Goal: Information Seeking & Learning: Learn about a topic

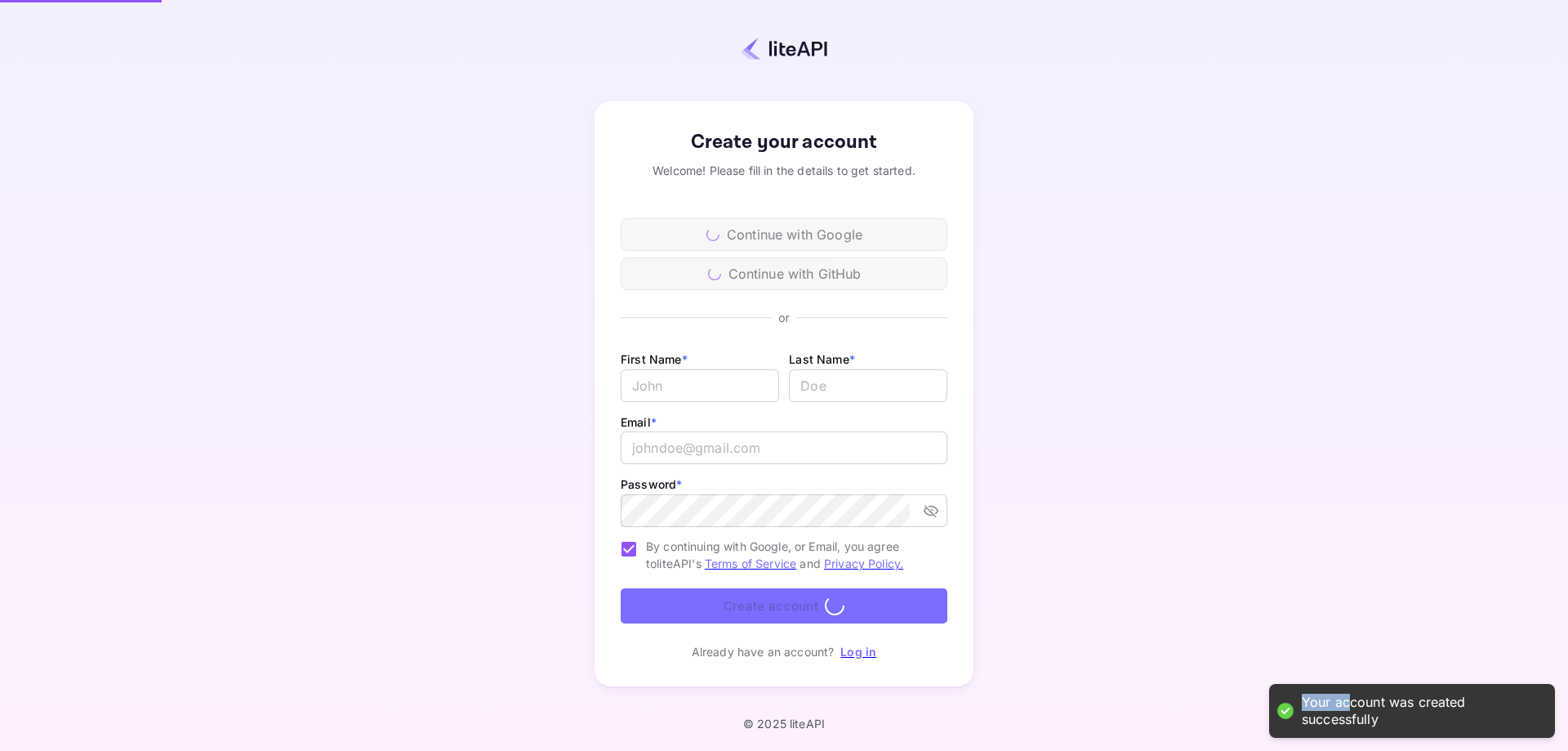
drag, startPoint x: 1305, startPoint y: 702, endPoint x: 1356, endPoint y: 706, distance: 51.2
click at [1354, 706] on div "Your account was created successfully" at bounding box center [1420, 710] width 237 height 34
click at [1372, 704] on div "Your account was created successfully" at bounding box center [1420, 710] width 237 height 34
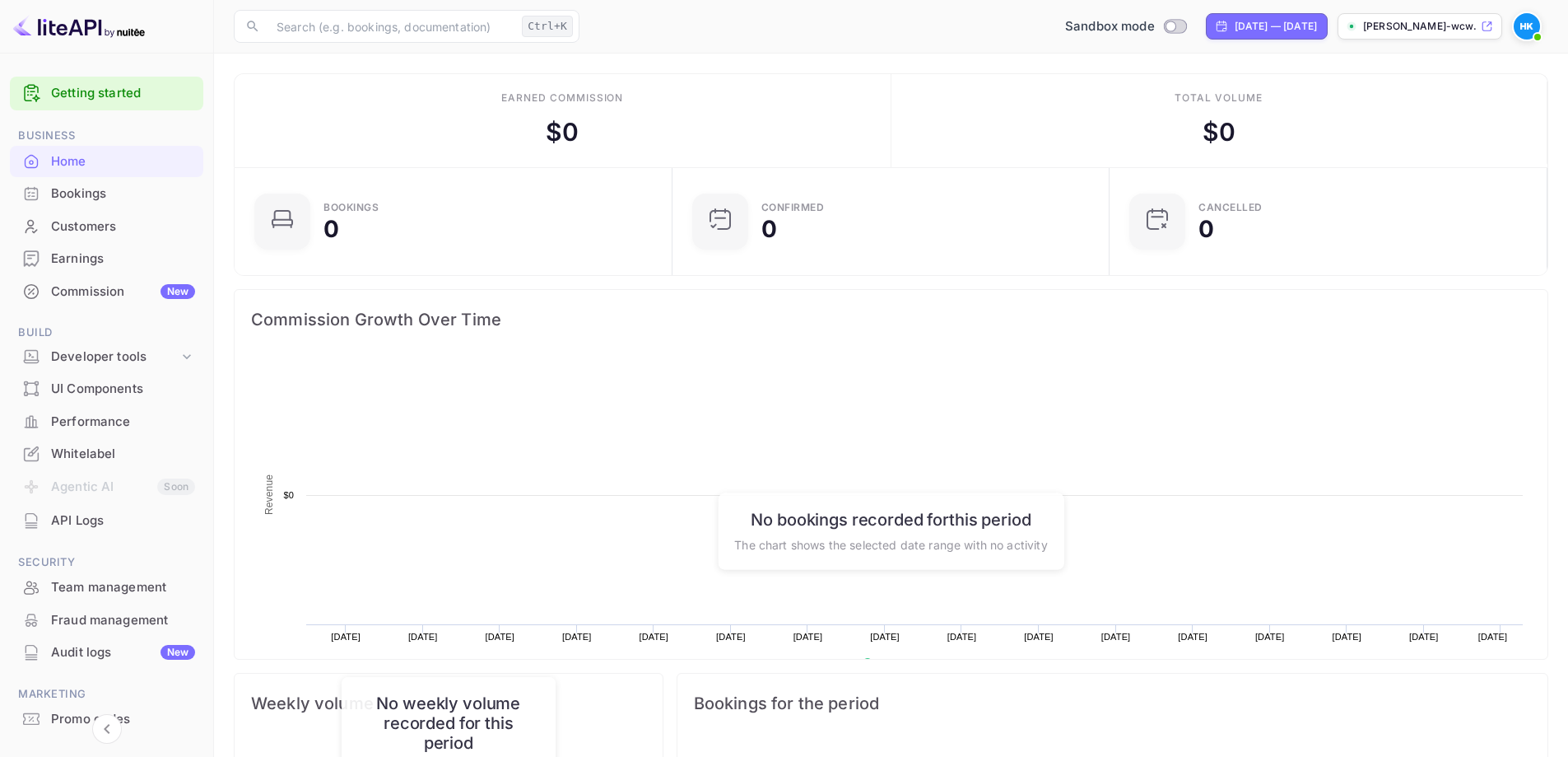
click at [847, 31] on div "Sandbox mode [DATE] — [DATE] [PERSON_NAME]-wcw..." at bounding box center [1067, 26] width 962 height 29
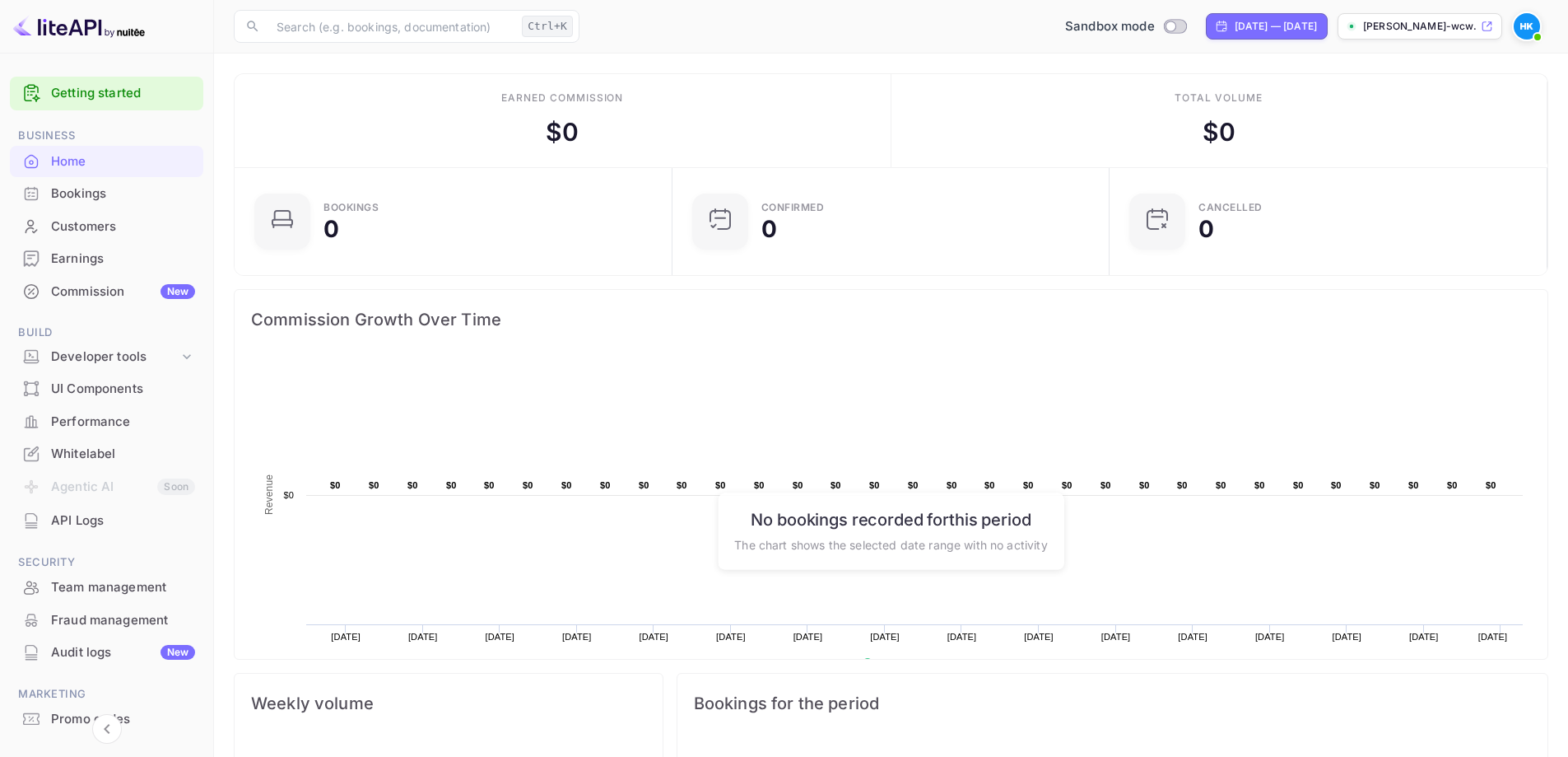
scroll to position [255, 414]
drag, startPoint x: 496, startPoint y: 82, endPoint x: 518, endPoint y: 97, distance: 26.6
click at [503, 85] on div "Earned commission $ 0" at bounding box center [563, 120] width 657 height 93
drag, startPoint x: 528, startPoint y: 107, endPoint x: 625, endPoint y: 149, distance: 105.7
click at [601, 127] on div "Earned commission $ 0" at bounding box center [563, 120] width 657 height 93
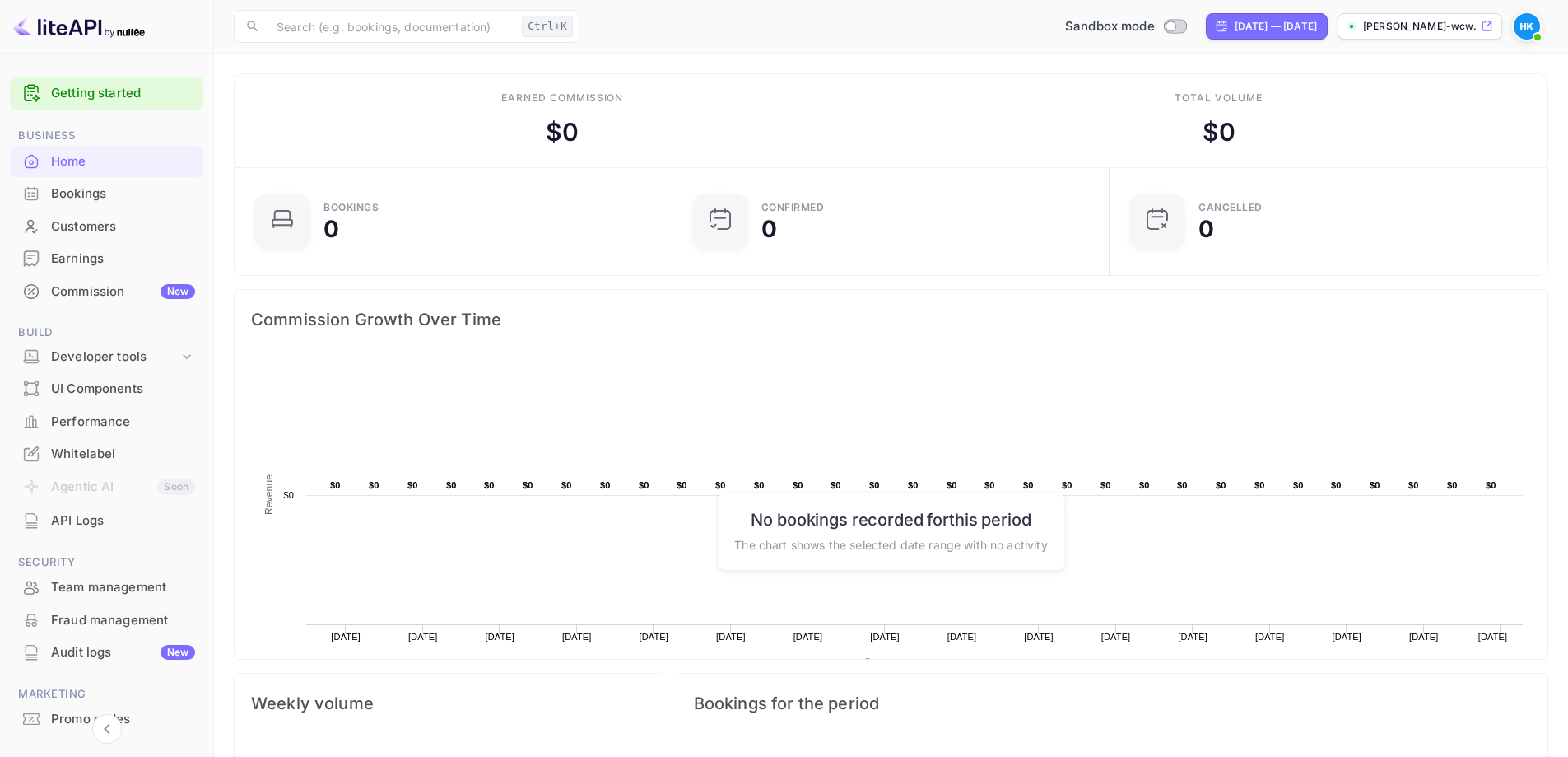
click at [625, 149] on div "Earned commission $ 0" at bounding box center [563, 120] width 657 height 93
drag, startPoint x: 1190, startPoint y: 122, endPoint x: 1260, endPoint y: 114, distance: 70.5
click at [1258, 115] on div "Total volume $ 0" at bounding box center [1220, 120] width 657 height 93
click at [1134, 158] on div "Total volume $ 0" at bounding box center [1220, 120] width 657 height 93
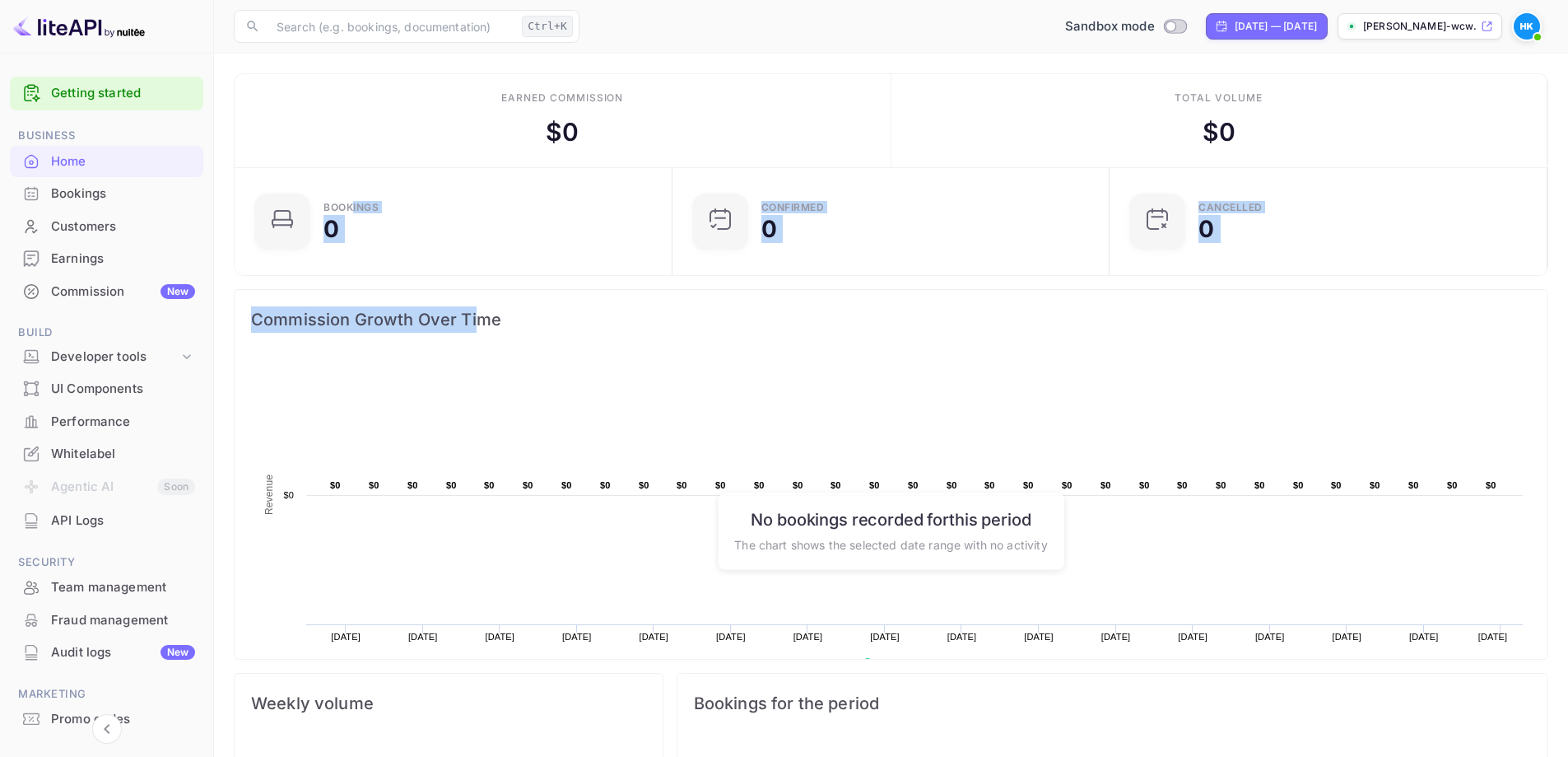
drag, startPoint x: 355, startPoint y: 217, endPoint x: 541, endPoint y: 313, distance: 209.3
click at [486, 313] on div "Bookings 0 Confirmed 0 CANCELLED 0 Commission Growth Over Time Created with Hig…" at bounding box center [884, 696] width 1328 height 1084
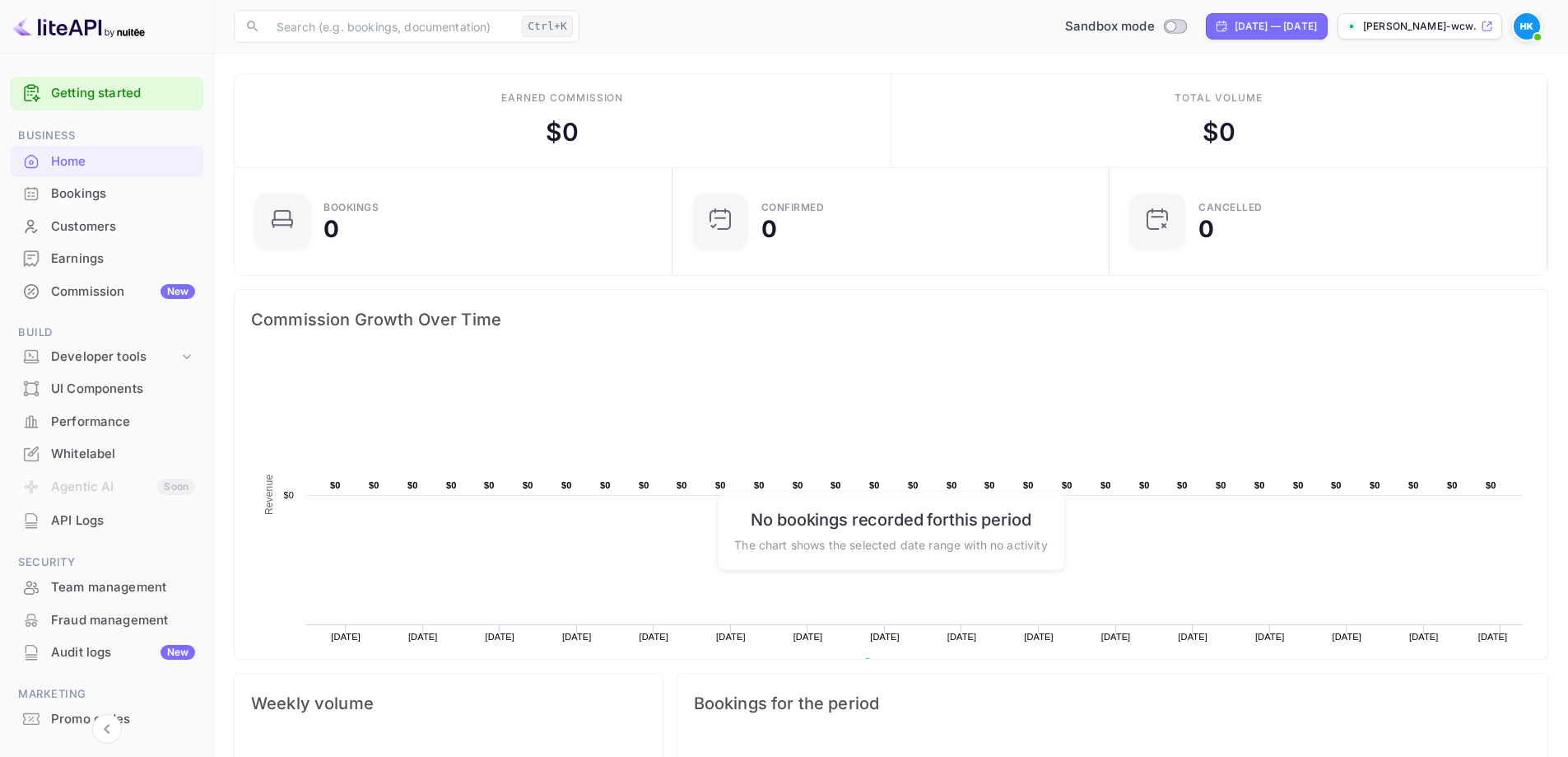
click at [685, 313] on span "Commission Growth Over Time" at bounding box center [891, 319] width 1280 height 26
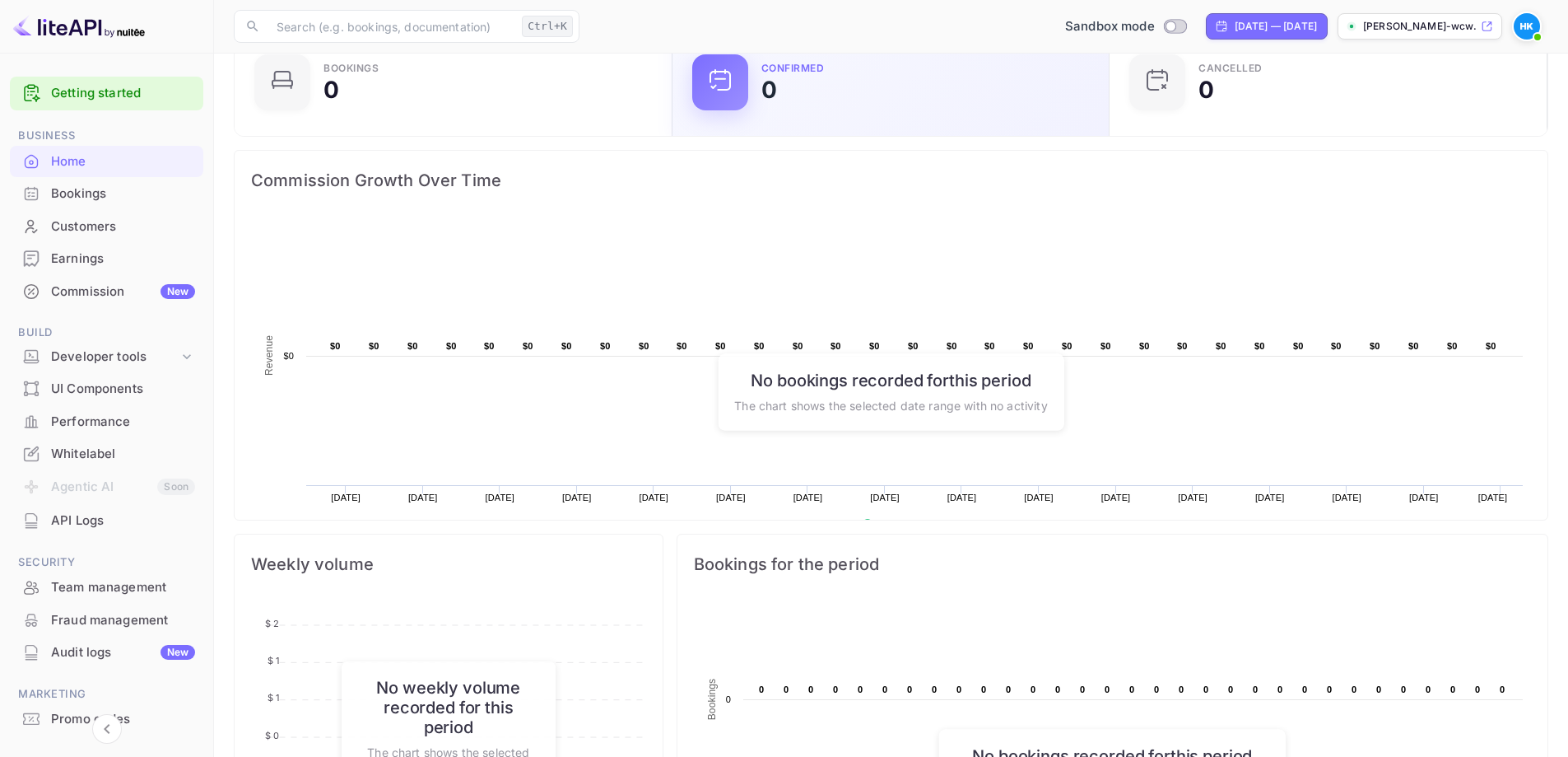
scroll to position [0, 0]
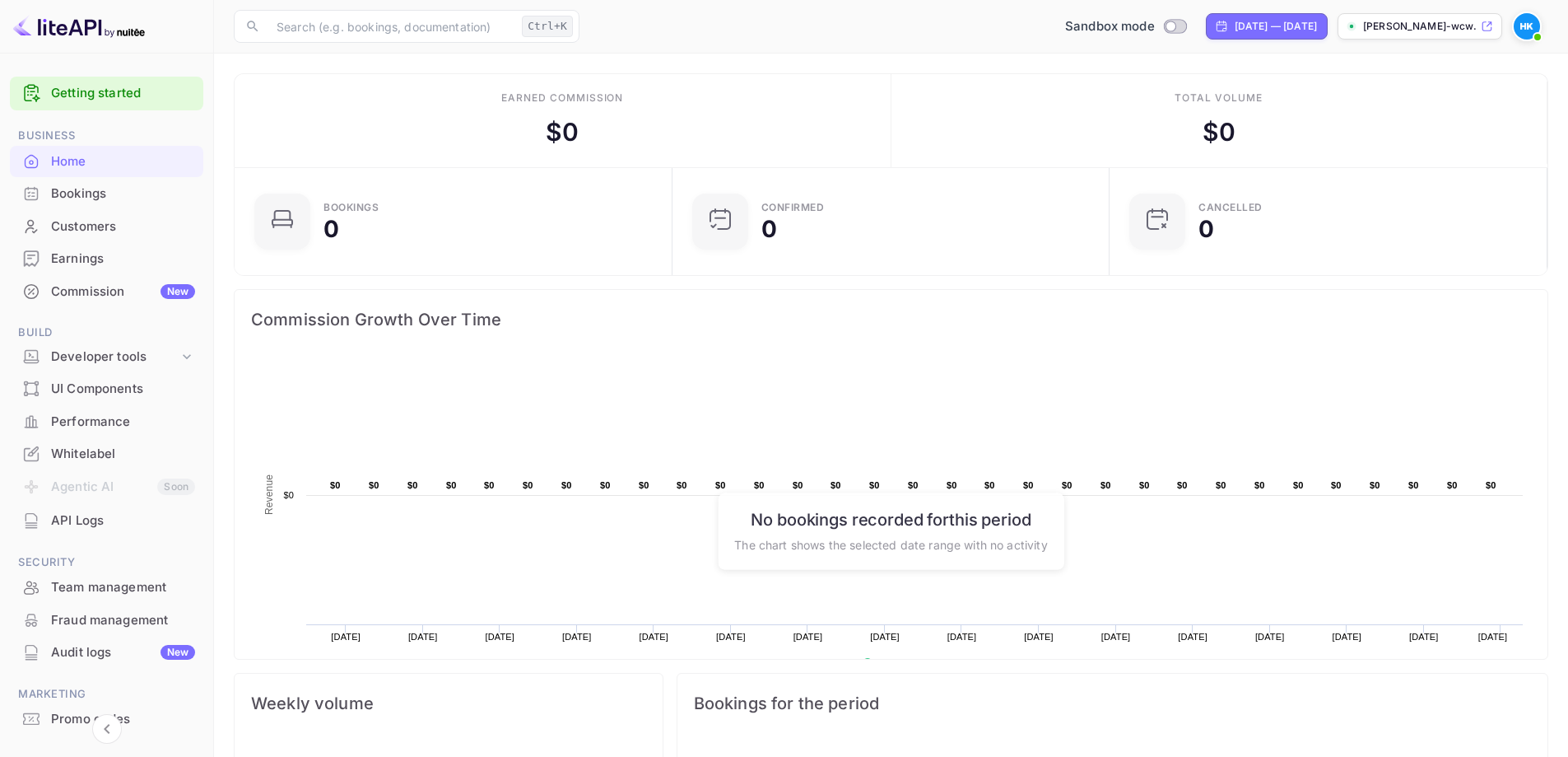
click at [544, 127] on div "Earned commission $ 0" at bounding box center [563, 120] width 657 height 93
click at [1154, 26] on input "Switch to Production mode" at bounding box center [1170, 26] width 33 height 11
checkbox input "false"
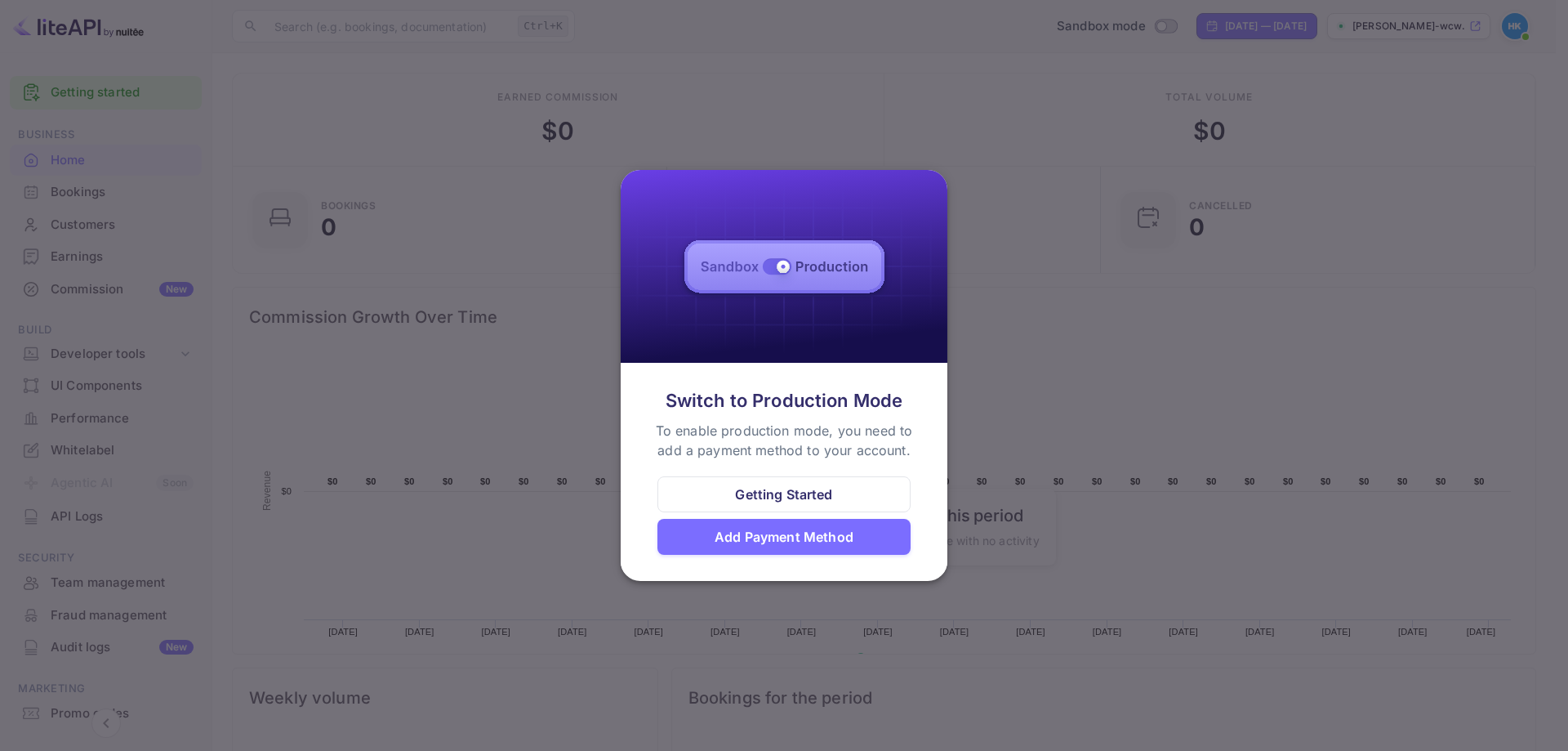
click at [1106, 433] on div at bounding box center [784, 376] width 1568 height 751
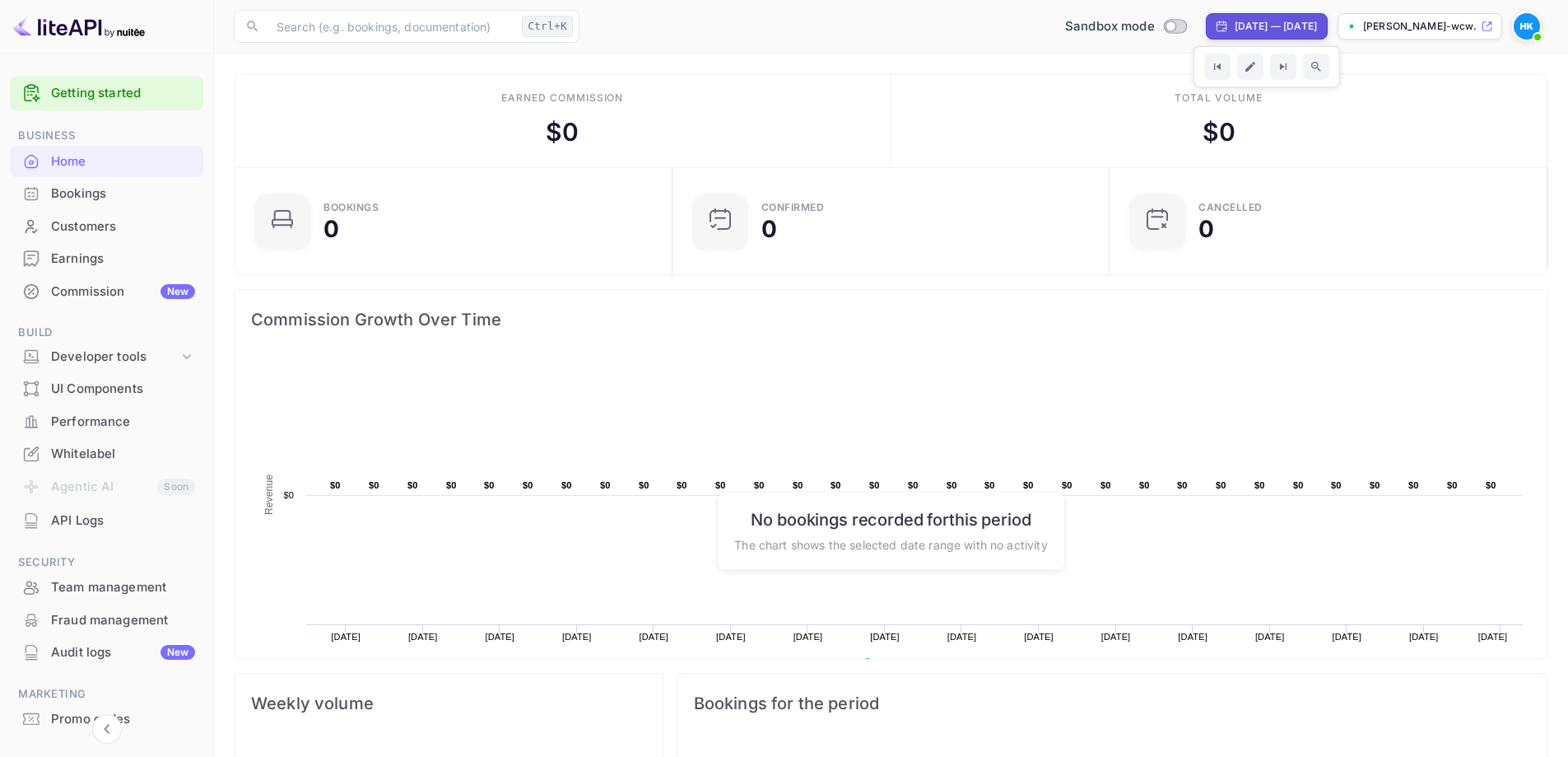
click at [1415, 28] on p "[PERSON_NAME]-wcw..." at bounding box center [1420, 27] width 114 height 15
click at [1523, 22] on img at bounding box center [1526, 26] width 26 height 26
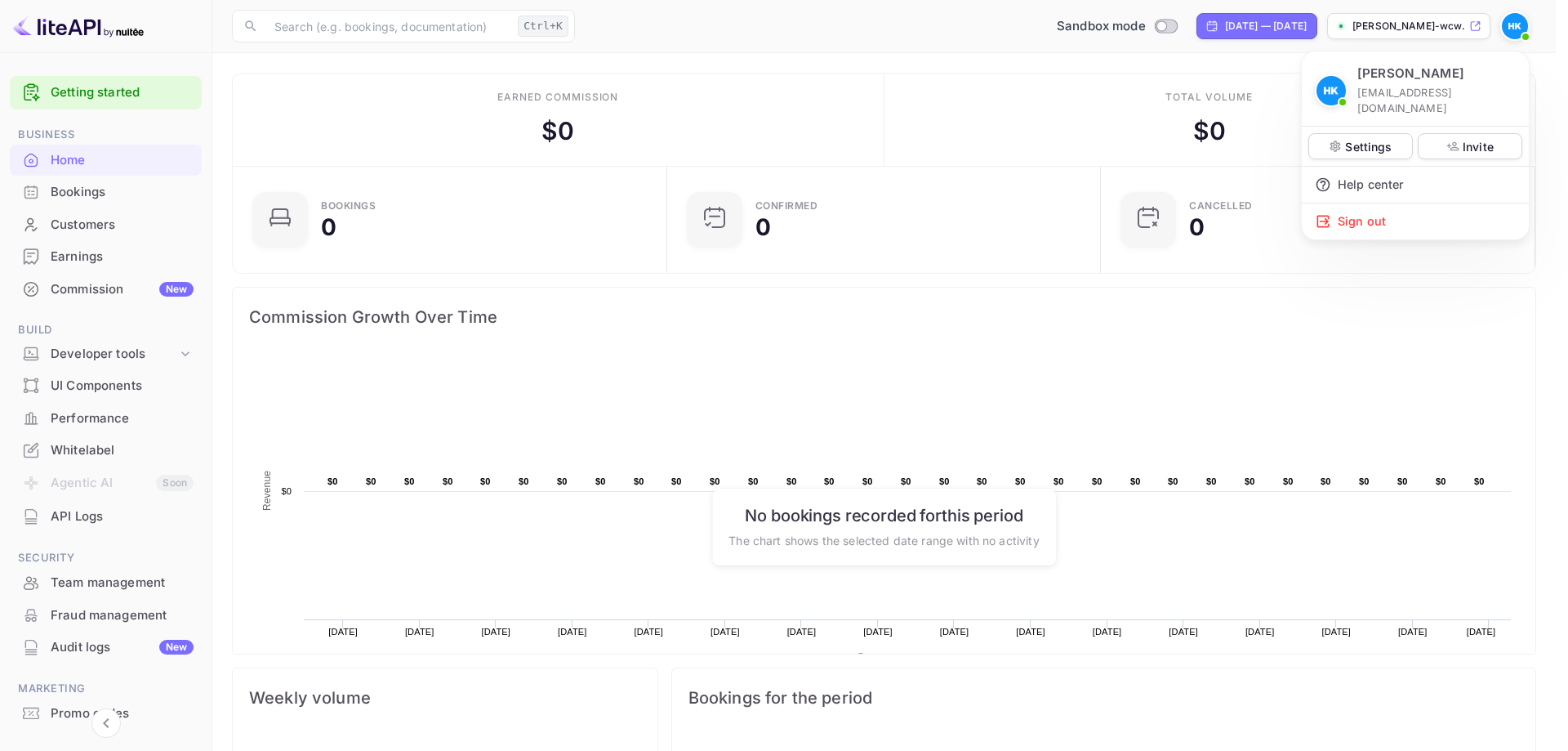
click at [783, 32] on div at bounding box center [784, 376] width 1568 height 751
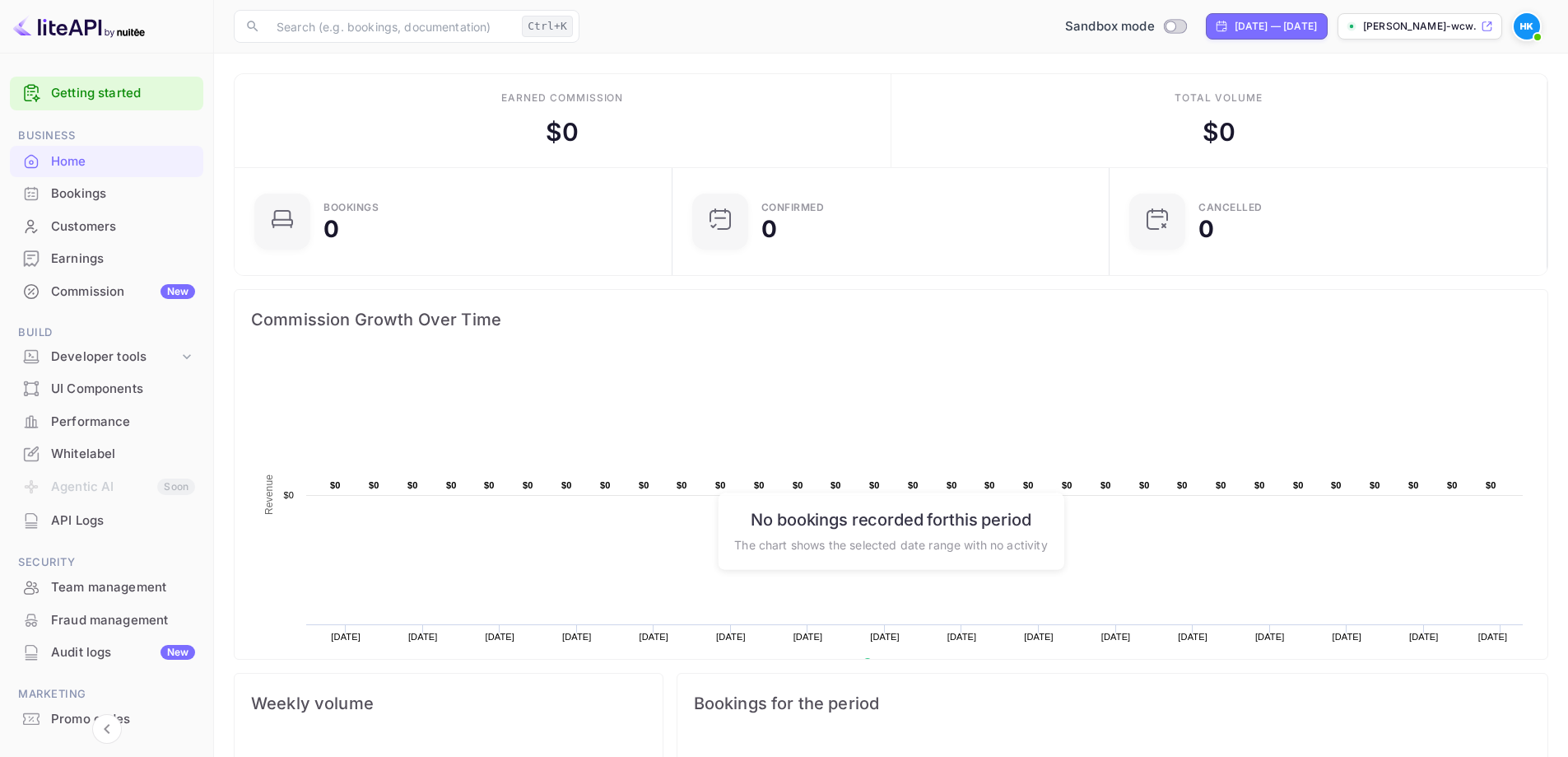
click at [92, 191] on div "Bookings" at bounding box center [123, 194] width 144 height 19
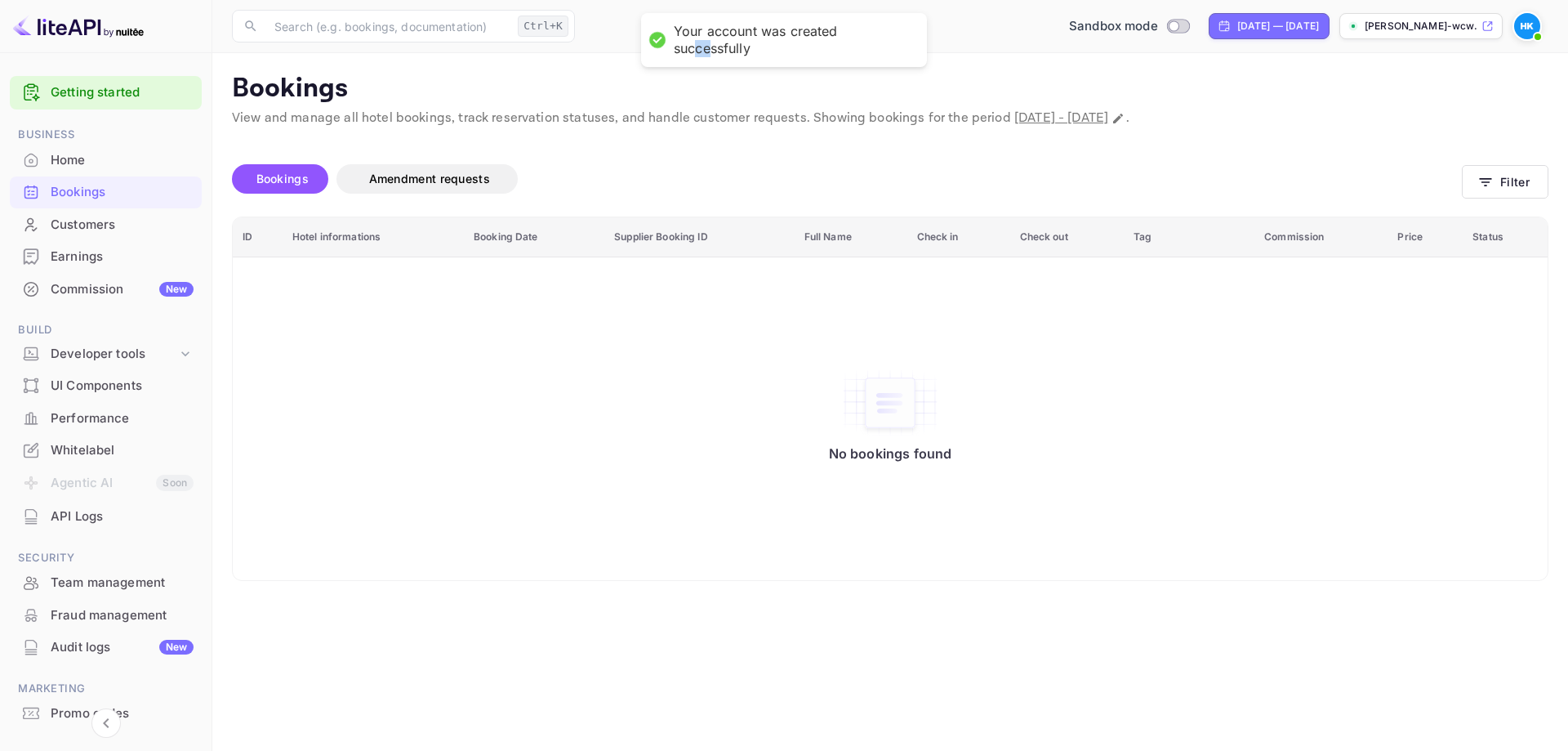
drag, startPoint x: 714, startPoint y: 57, endPoint x: 691, endPoint y: 37, distance: 30.5
click at [691, 37] on div "Your account was created successfully" at bounding box center [783, 40] width 285 height 54
click at [91, 515] on div "API Logs" at bounding box center [122, 516] width 143 height 19
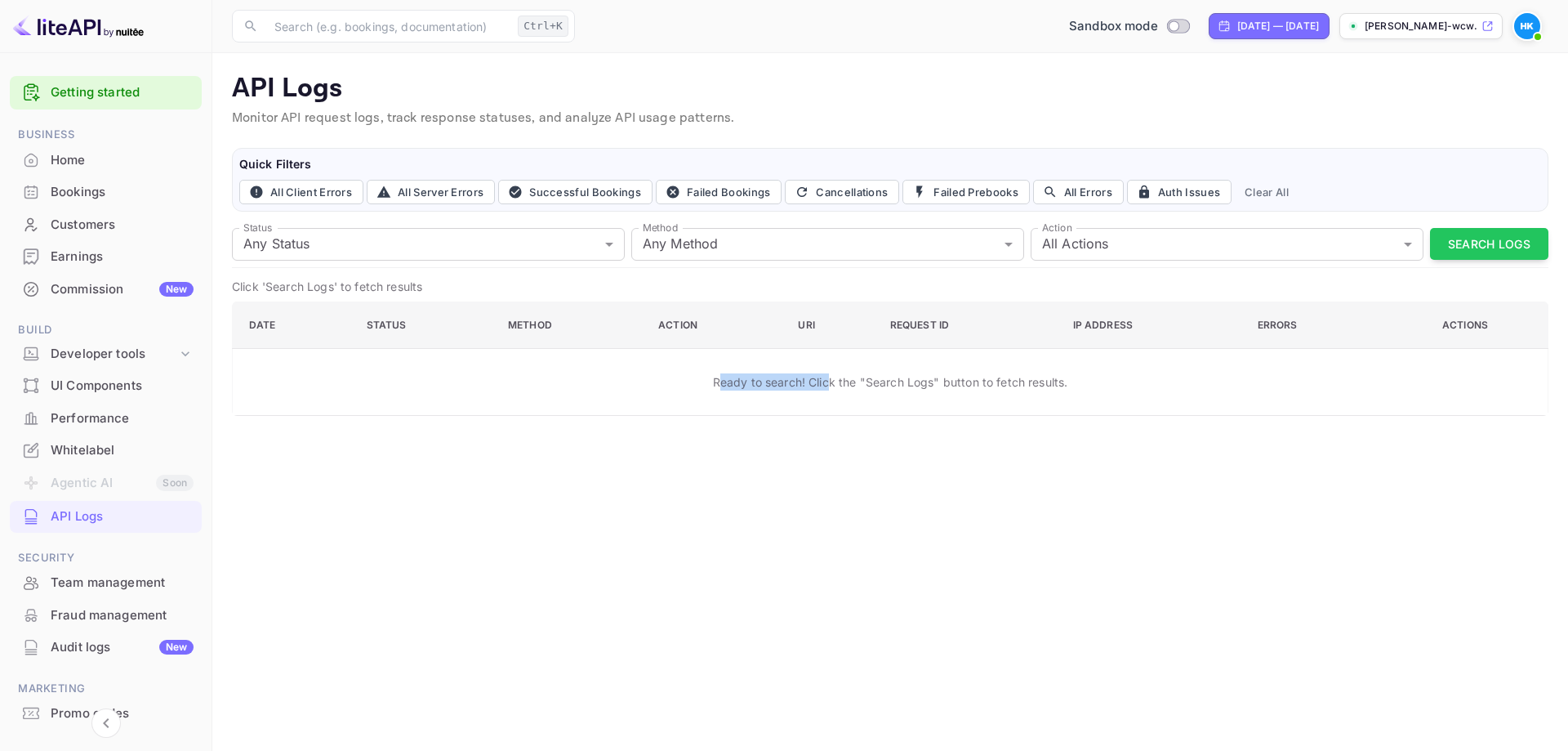
drag, startPoint x: 740, startPoint y: 381, endPoint x: 832, endPoint y: 381, distance: 92.0
click at [832, 381] on p "Ready to search! Click the "Search Logs" button to fetch results." at bounding box center [891, 381] width 355 height 17
click at [841, 389] on p "Ready to search! Click the "Search Logs" button to fetch results." at bounding box center [891, 381] width 355 height 17
click at [911, 389] on p "Ready to search! Click the "Search Logs" button to fetch results." at bounding box center [891, 381] width 355 height 17
click at [915, 389] on p "Ready to search! Click the "Search Logs" button to fetch results." at bounding box center [891, 381] width 355 height 17
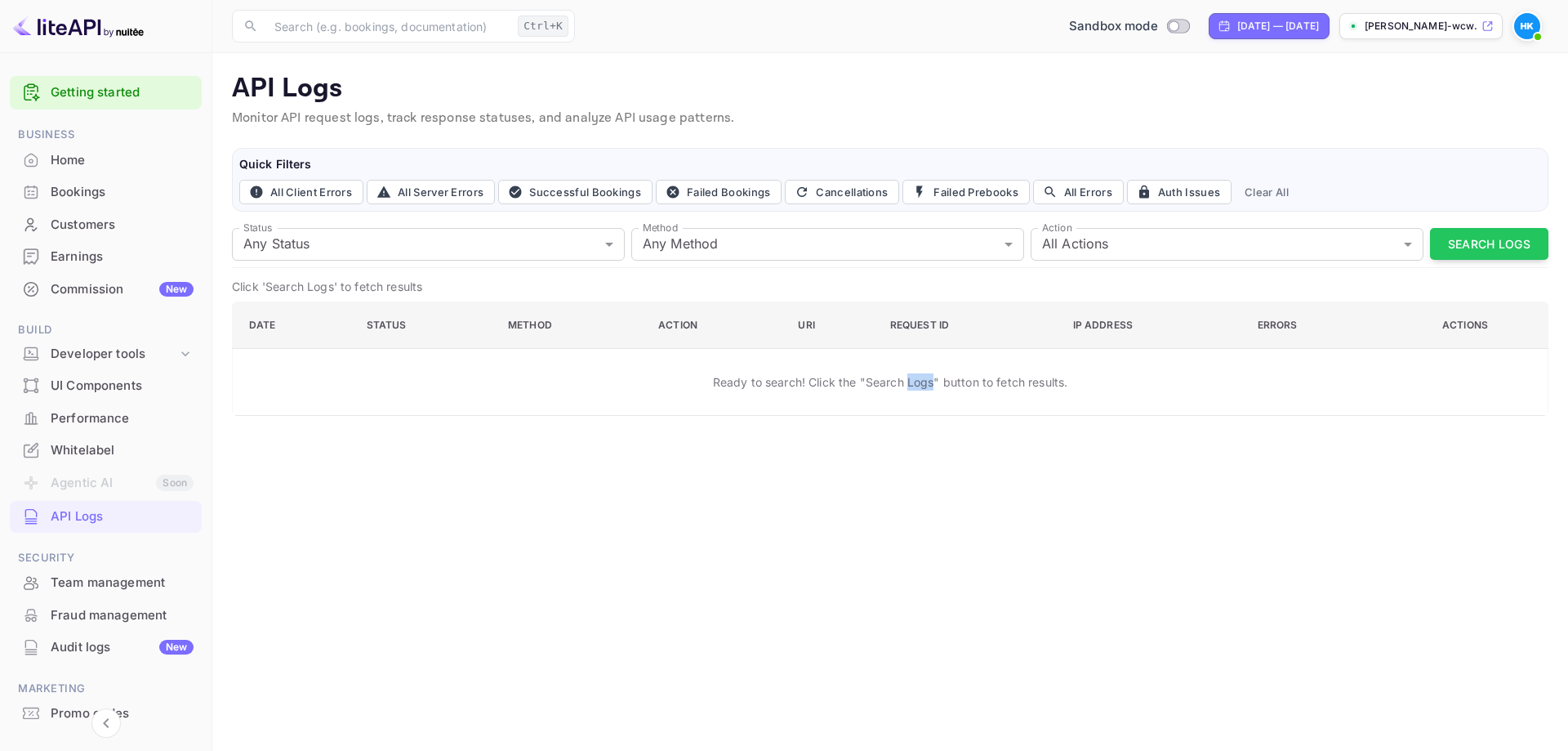
click at [915, 389] on p "Ready to search! Click the "Search Logs" button to fetch results." at bounding box center [891, 381] width 355 height 17
click at [877, 385] on p "Ready to search! Click the "Search Logs" button to fetch results." at bounding box center [891, 381] width 355 height 17
click at [1442, 238] on button "Search Logs" at bounding box center [1489, 244] width 118 height 32
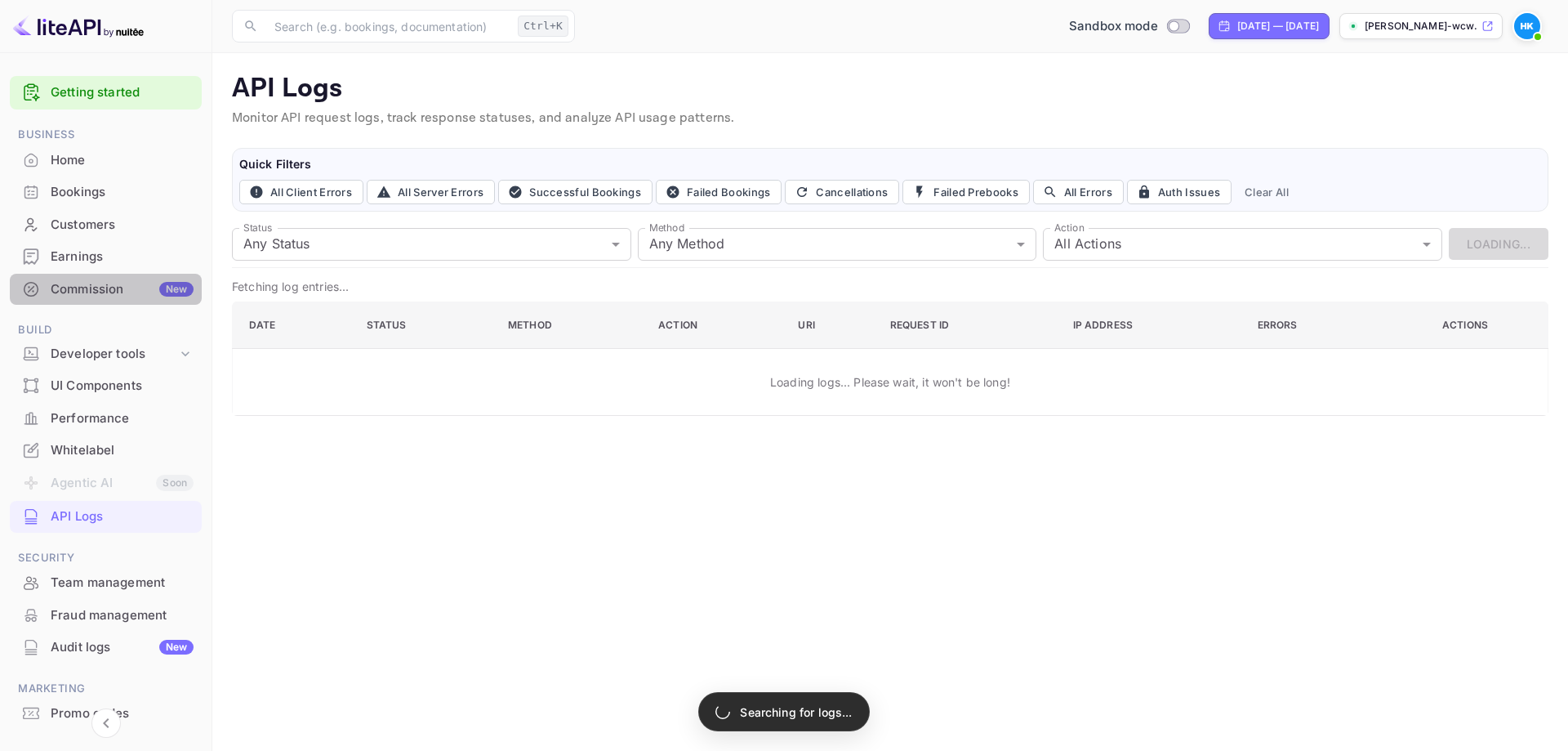
click at [115, 283] on div "Commission New" at bounding box center [122, 290] width 143 height 19
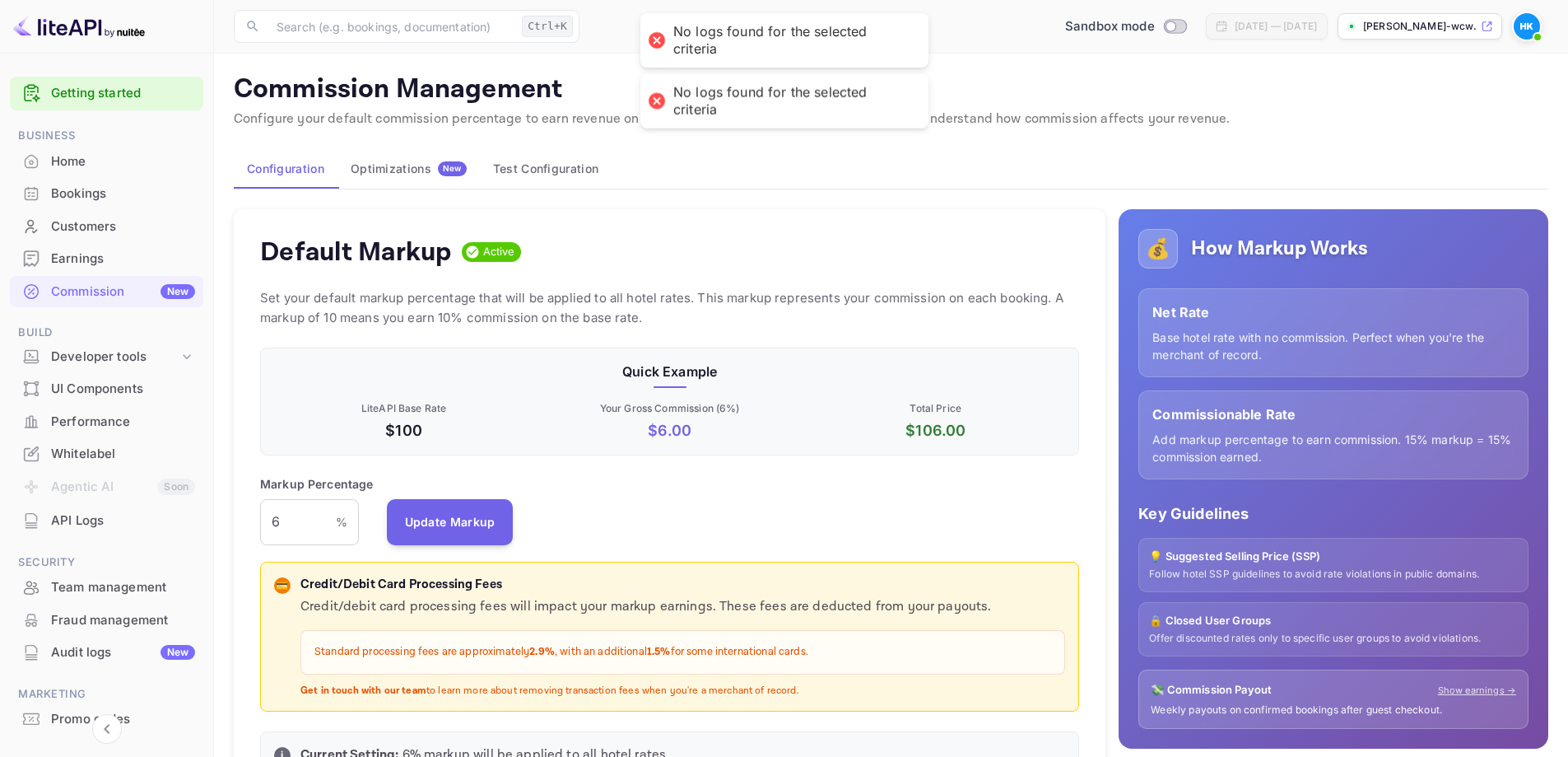
scroll to position [280, 807]
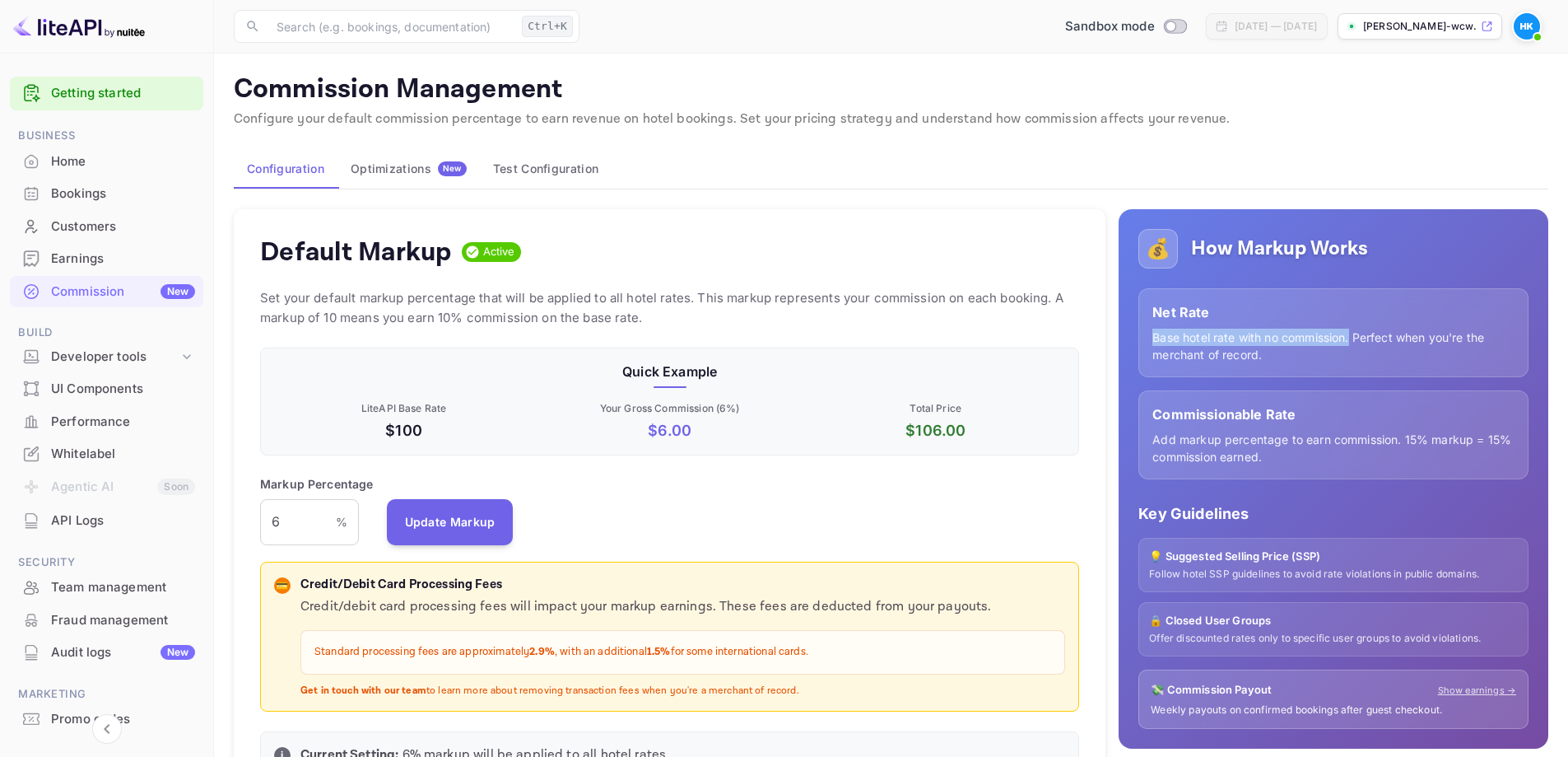
drag, startPoint x: 1149, startPoint y: 330, endPoint x: 1353, endPoint y: 334, distance: 204.0
click at [1353, 334] on div "Net Rate Base hotel rate with no commission. Perfect when you're the merchant o…" at bounding box center [1333, 332] width 390 height 89
click at [1364, 350] on p "Base hotel rate with no commission. Perfect when you're the merchant of record." at bounding box center [1334, 345] width 362 height 34
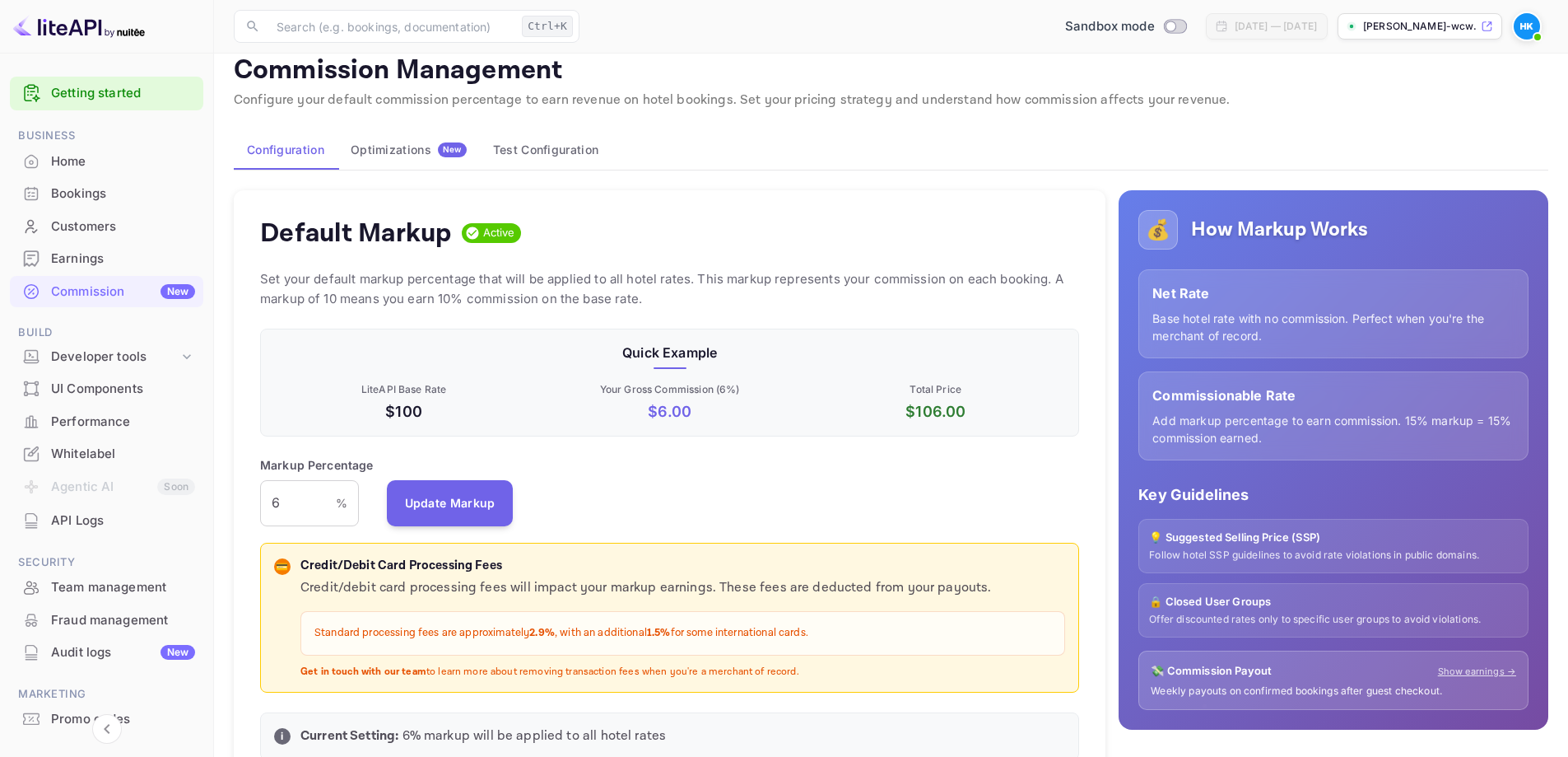
scroll to position [82, 0]
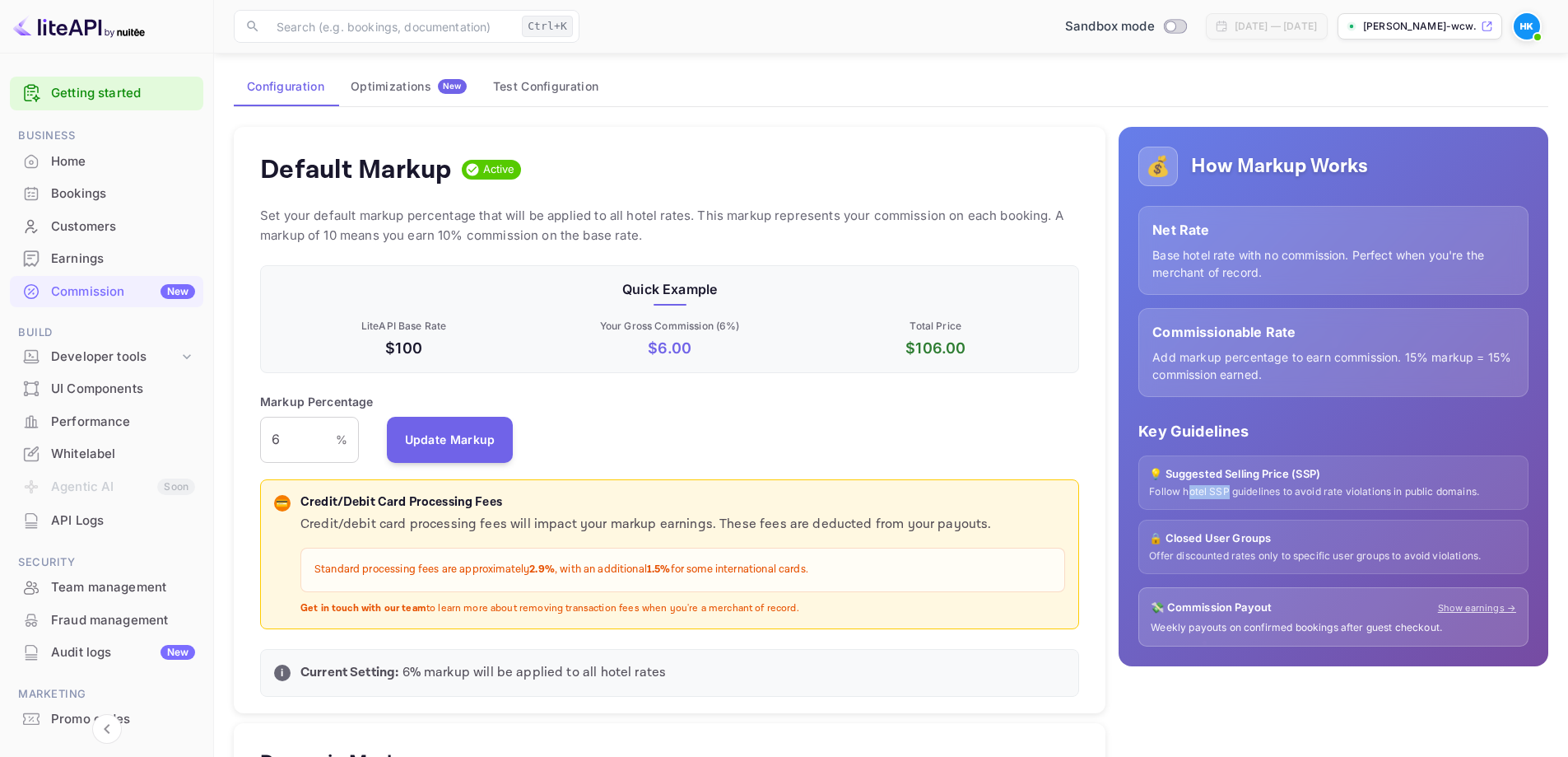
drag, startPoint x: 1216, startPoint y: 486, endPoint x: 1235, endPoint y: 486, distance: 19.0
click at [1235, 486] on p "Follow hotel SSP guidelines to avoid rate violations in public domains." at bounding box center [1334, 492] width 369 height 14
click at [1202, 474] on p "💡 Suggested Selling Price (SSP)" at bounding box center [1334, 474] width 369 height 17
drag, startPoint x: 1180, startPoint y: 486, endPoint x: 1295, endPoint y: 488, distance: 115.0
click at [1295, 488] on p "Follow hotel SSP guidelines to avoid rate violations in public domains." at bounding box center [1334, 492] width 369 height 14
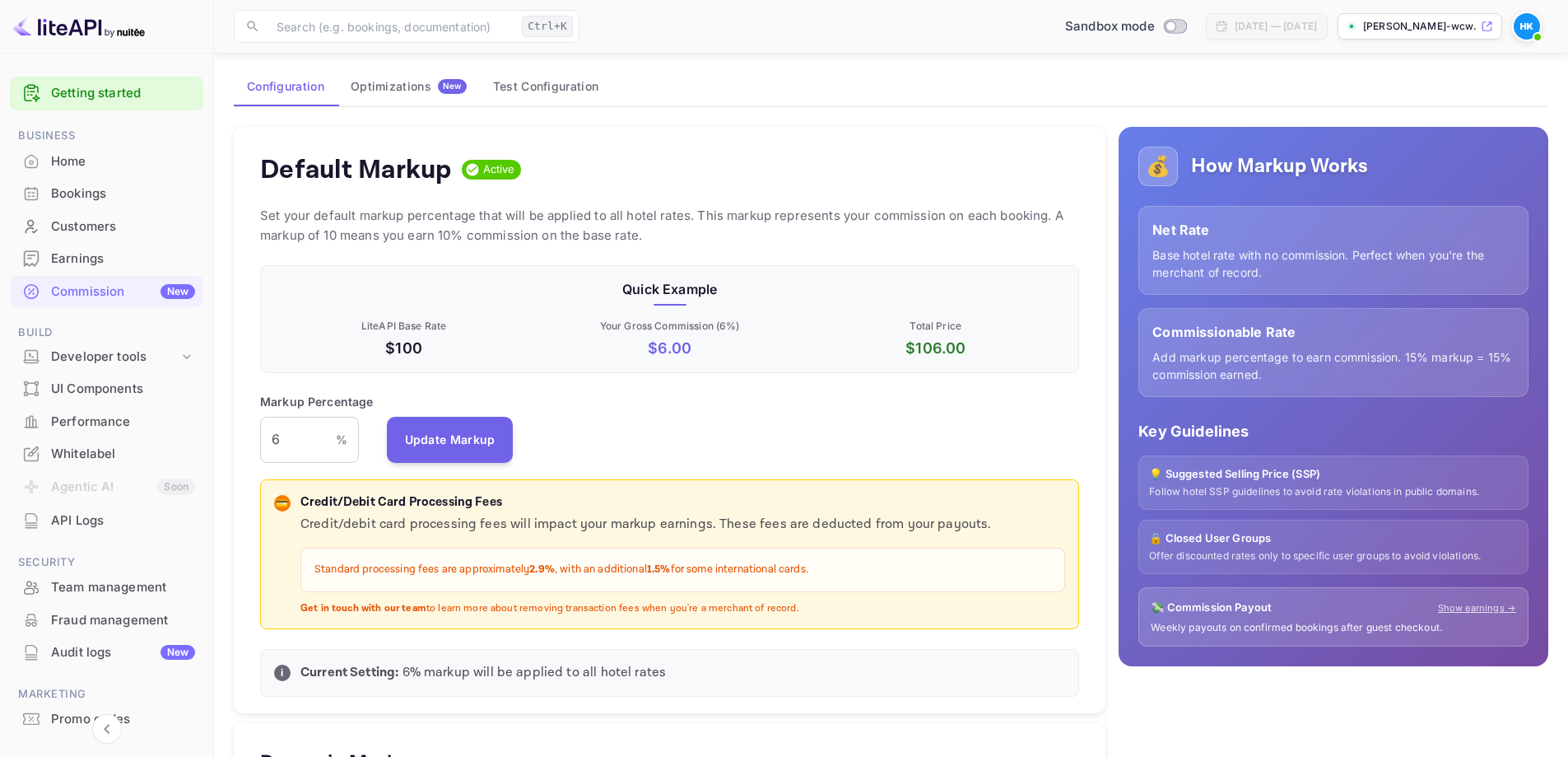
click at [1345, 488] on p "Follow hotel SSP guidelines to avoid rate violations in public domains." at bounding box center [1334, 492] width 369 height 14
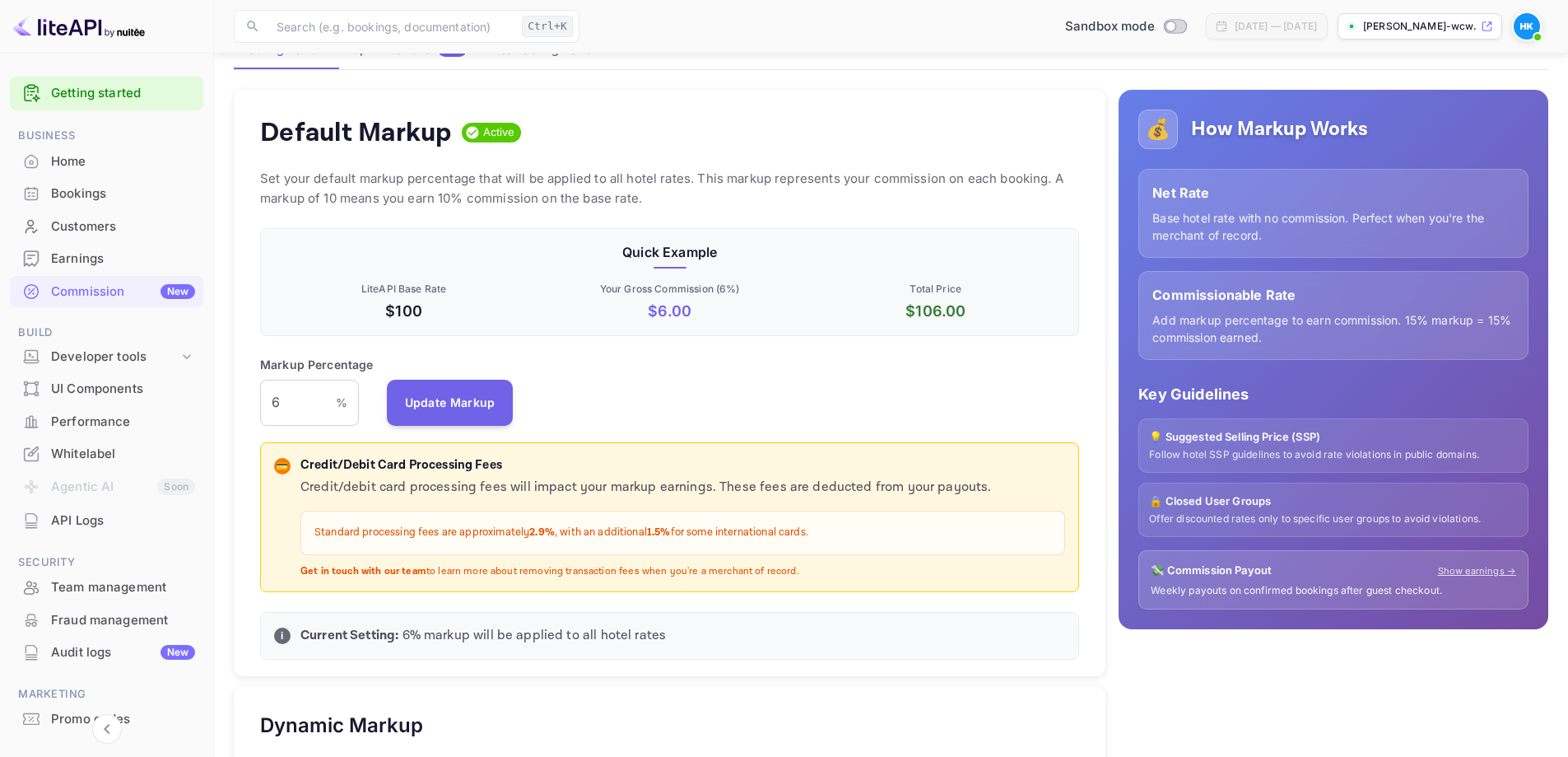
scroll to position [164, 0]
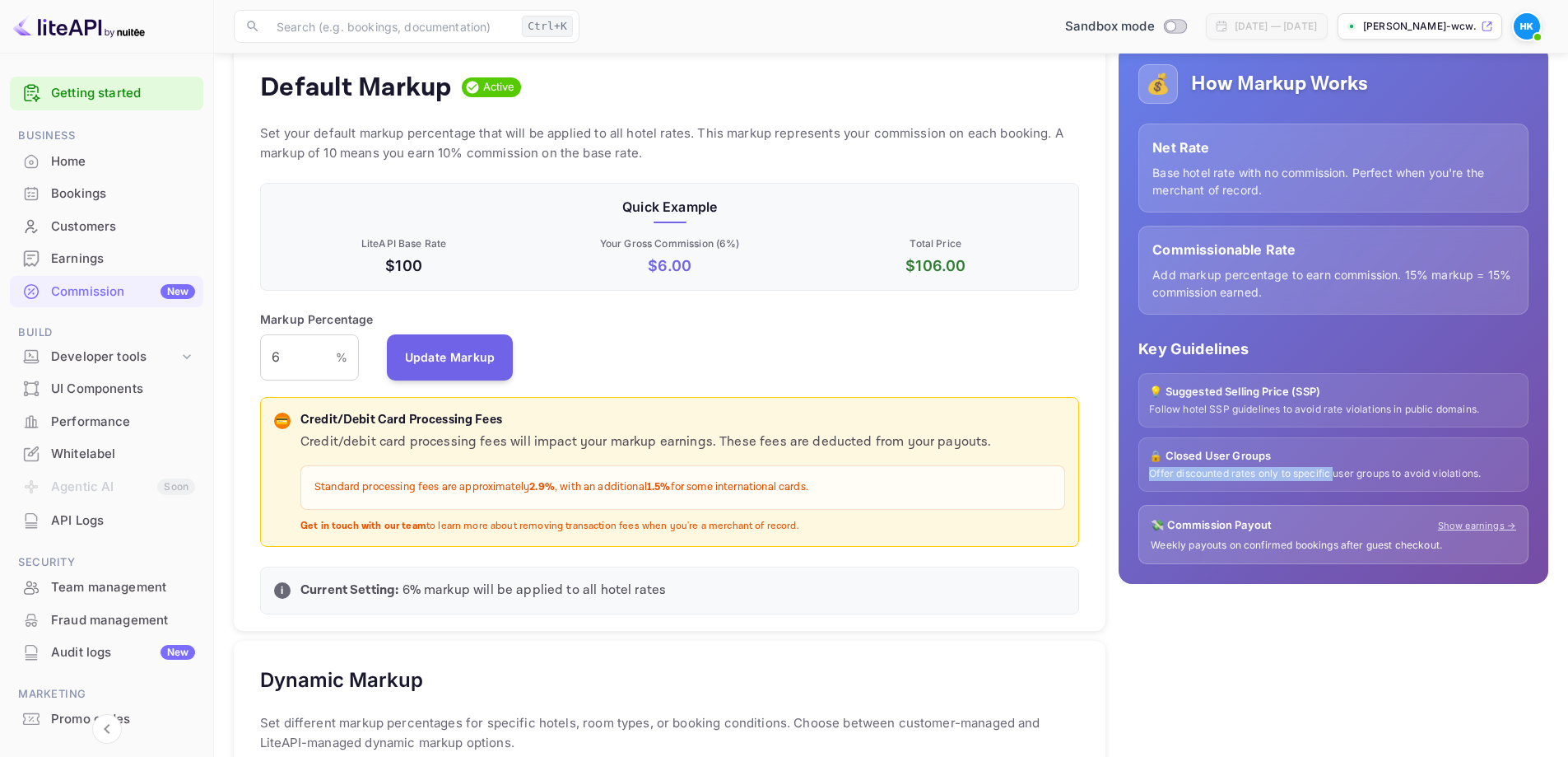
drag, startPoint x: 1143, startPoint y: 474, endPoint x: 1337, endPoint y: 472, distance: 194.0
click at [1336, 473] on div "🔒 Closed User Groups Offer discounted rates only to specific user groups to avo…" at bounding box center [1333, 464] width 390 height 55
click at [1193, 533] on p "💸 Commission Payout" at bounding box center [1211, 525] width 121 height 17
drag, startPoint x: 1166, startPoint y: 545, endPoint x: 1326, endPoint y: 540, distance: 160.1
click at [1326, 540] on p "Weekly payouts on confirmed bookings after guest checkout." at bounding box center [1334, 546] width 366 height 14
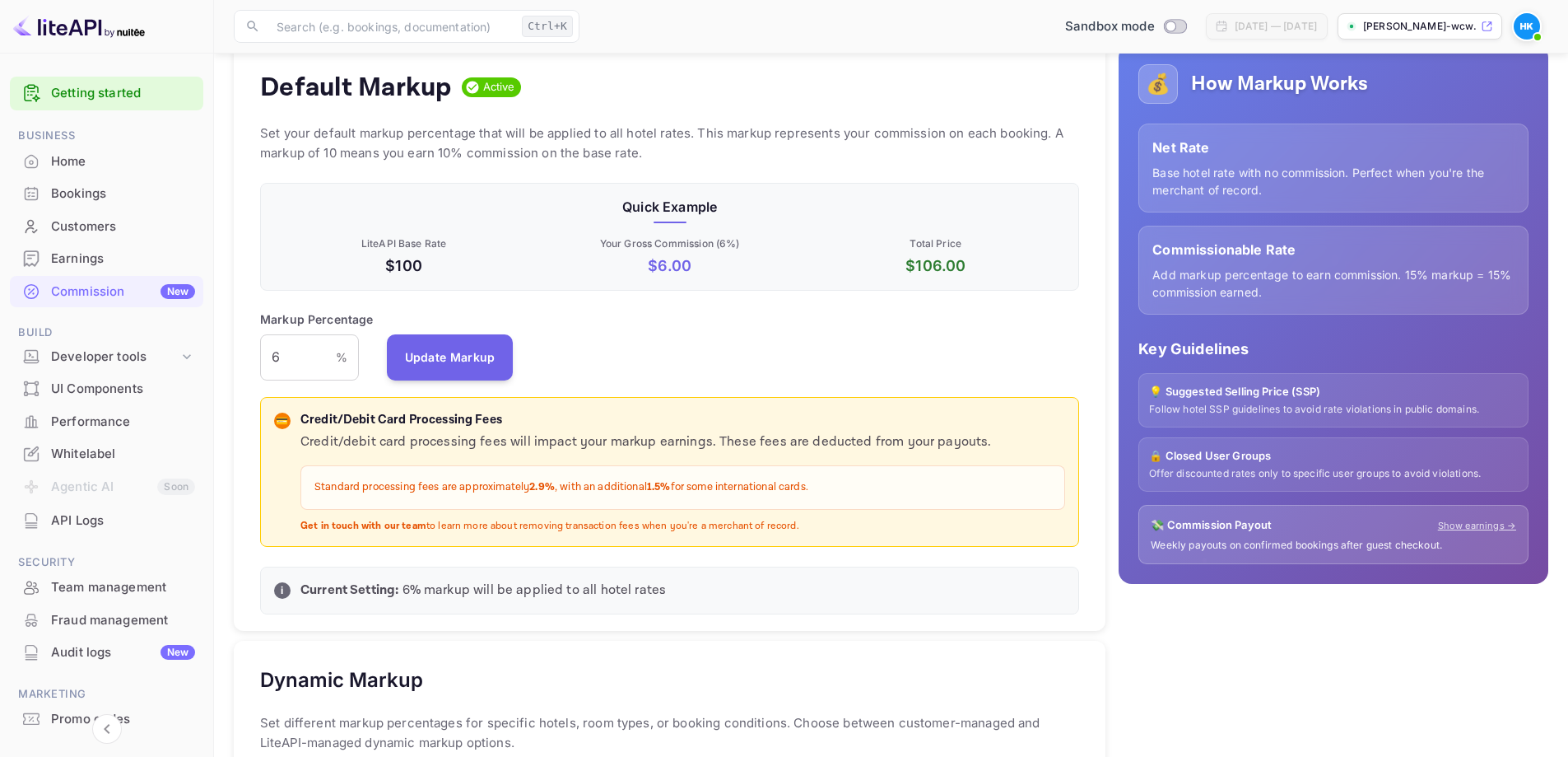
click at [1354, 540] on p "Weekly payouts on confirmed bookings after guest checkout." at bounding box center [1334, 546] width 366 height 14
drag, startPoint x: 1374, startPoint y: 540, endPoint x: 1422, endPoint y: 540, distance: 48.0
click at [1422, 540] on p "Weekly payouts on confirmed bookings after guest checkout." at bounding box center [1334, 546] width 366 height 14
click at [1325, 540] on p "Weekly payouts on confirmed bookings after guest checkout." at bounding box center [1334, 546] width 366 height 14
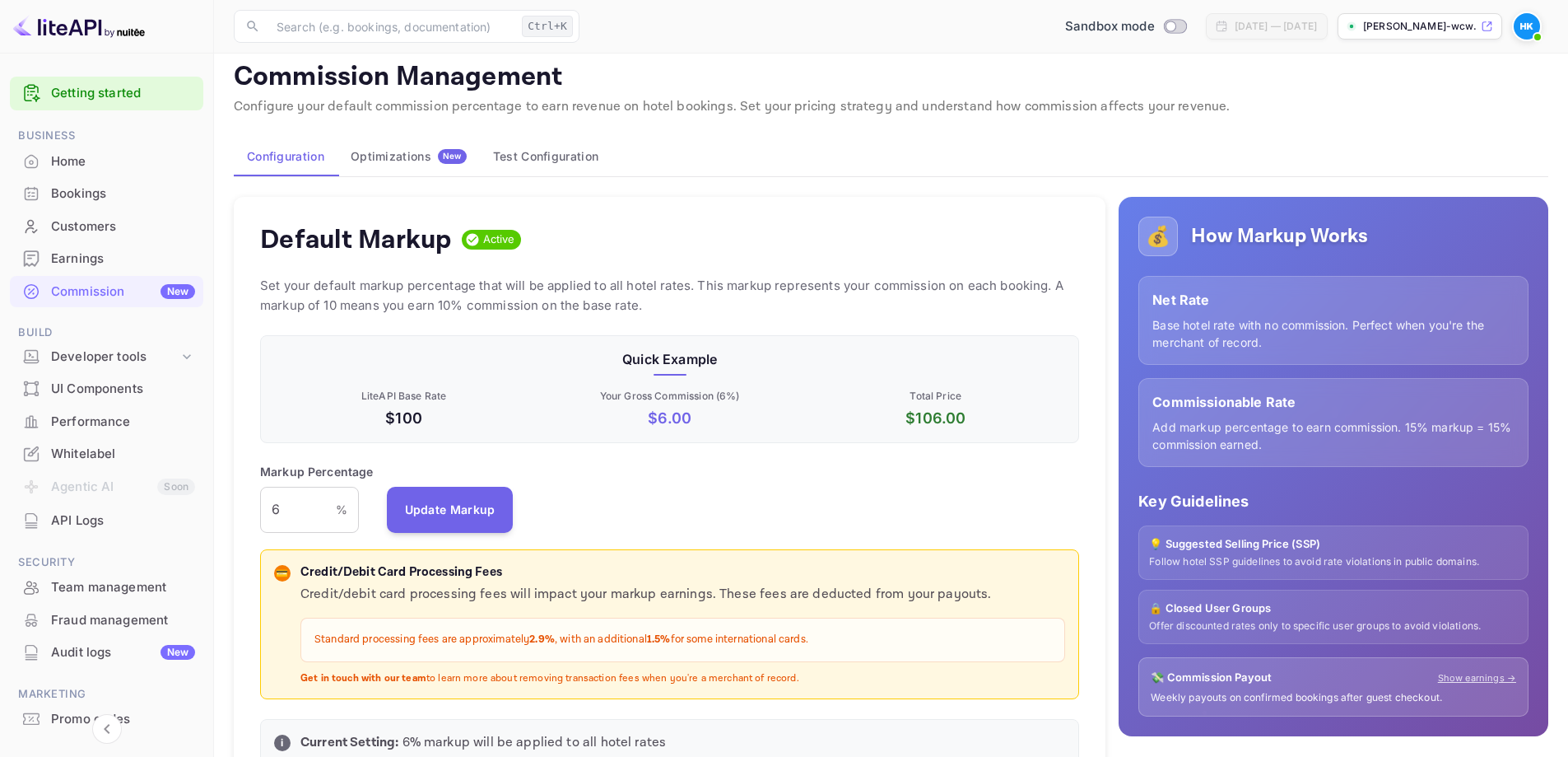
scroll to position [0, 0]
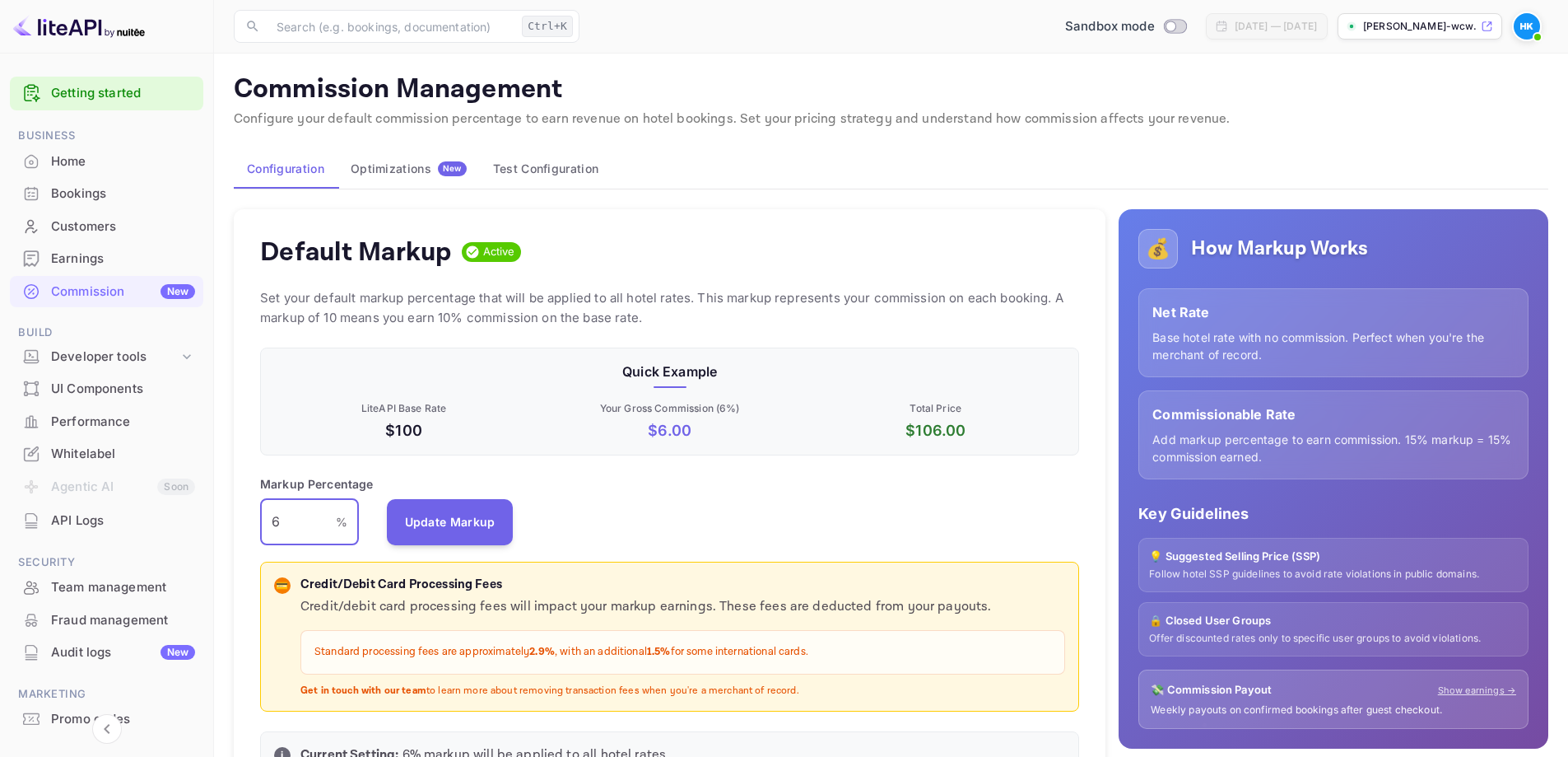
drag, startPoint x: 308, startPoint y: 515, endPoint x: 261, endPoint y: 514, distance: 47.0
click at [261, 514] on input "6" at bounding box center [298, 522] width 76 height 46
type input "1"
click at [305, 509] on input "15" at bounding box center [298, 522] width 76 height 46
click at [300, 516] on input "10" at bounding box center [298, 522] width 76 height 46
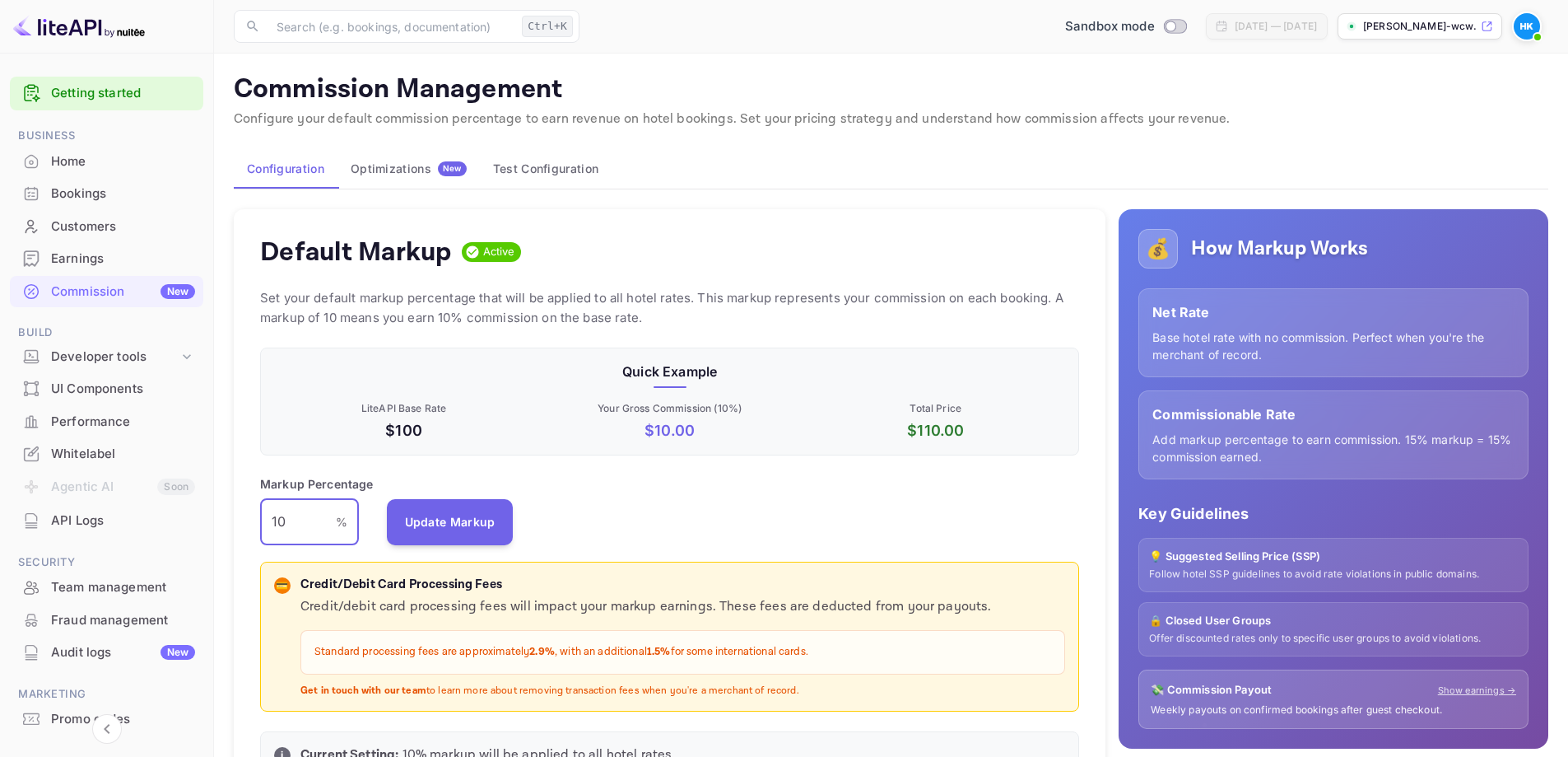
click at [300, 516] on input "10" at bounding box center [298, 522] width 76 height 46
click at [289, 521] on input "10" at bounding box center [298, 522] width 76 height 46
click at [792, 522] on div "Markup Percentage 10 % ​ Update Markup" at bounding box center [669, 509] width 819 height 70
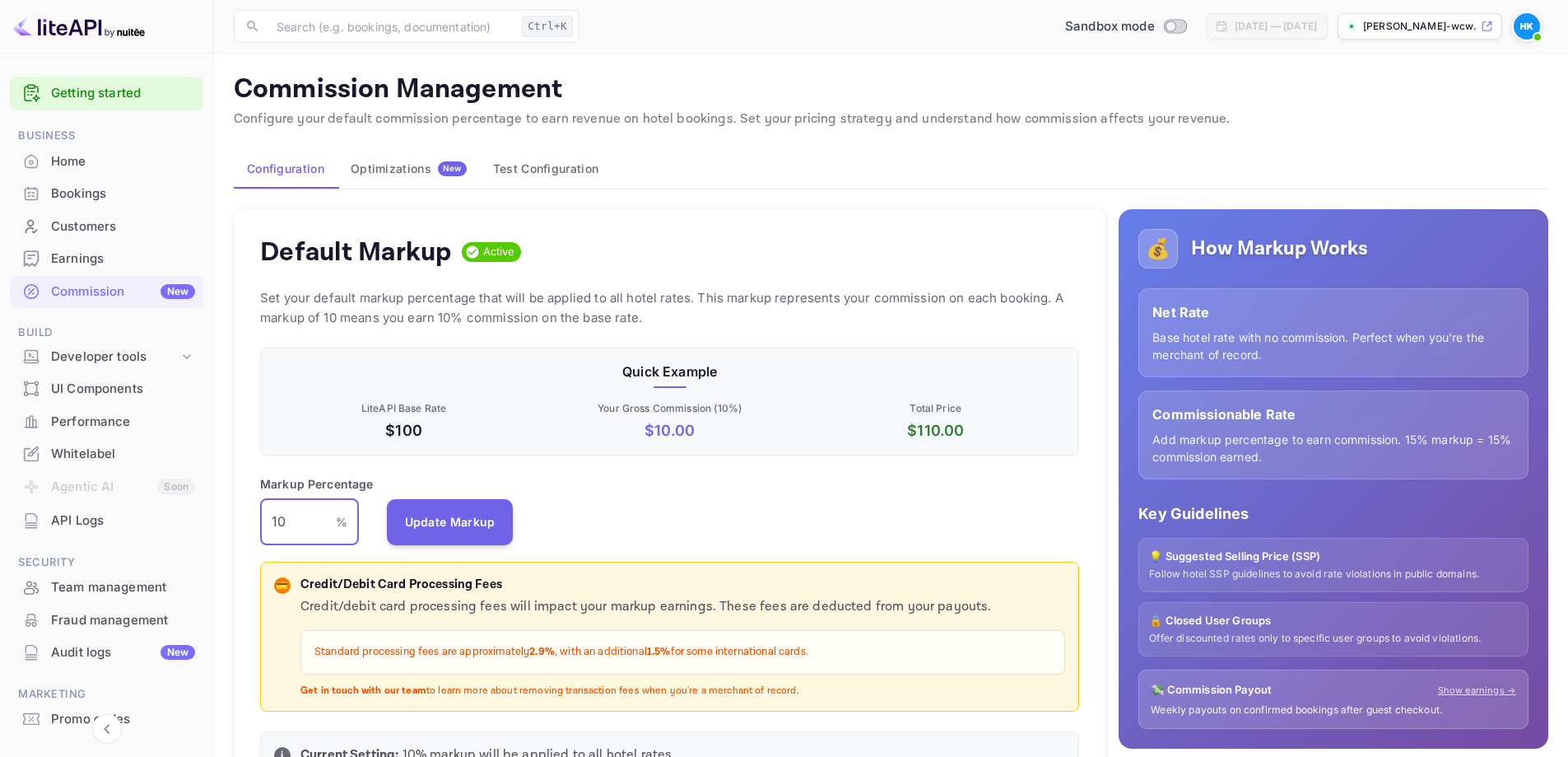
click at [316, 525] on input "10" at bounding box center [298, 522] width 76 height 46
click at [463, 523] on button "Update Markup" at bounding box center [450, 521] width 127 height 46
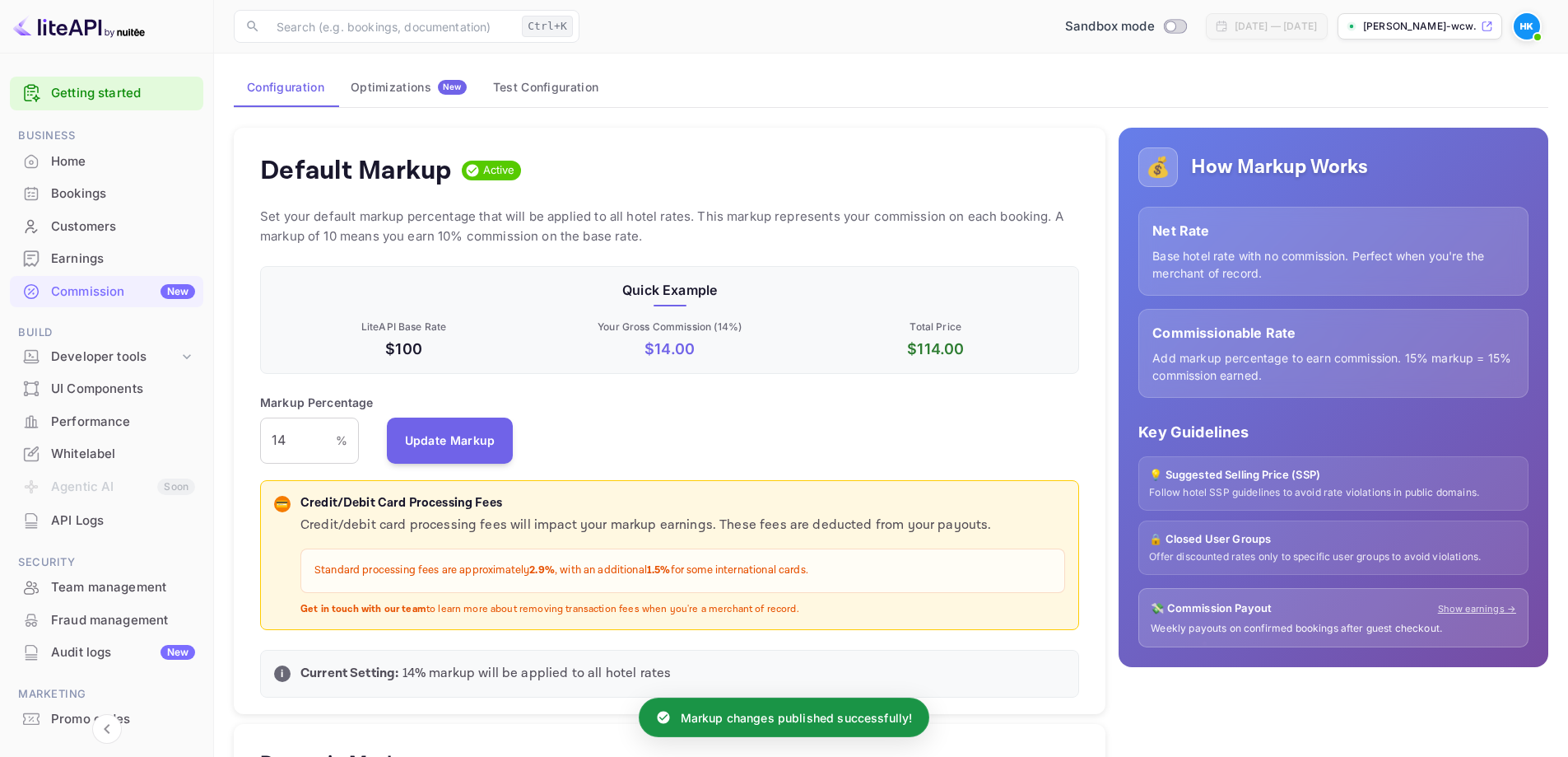
scroll to position [82, 0]
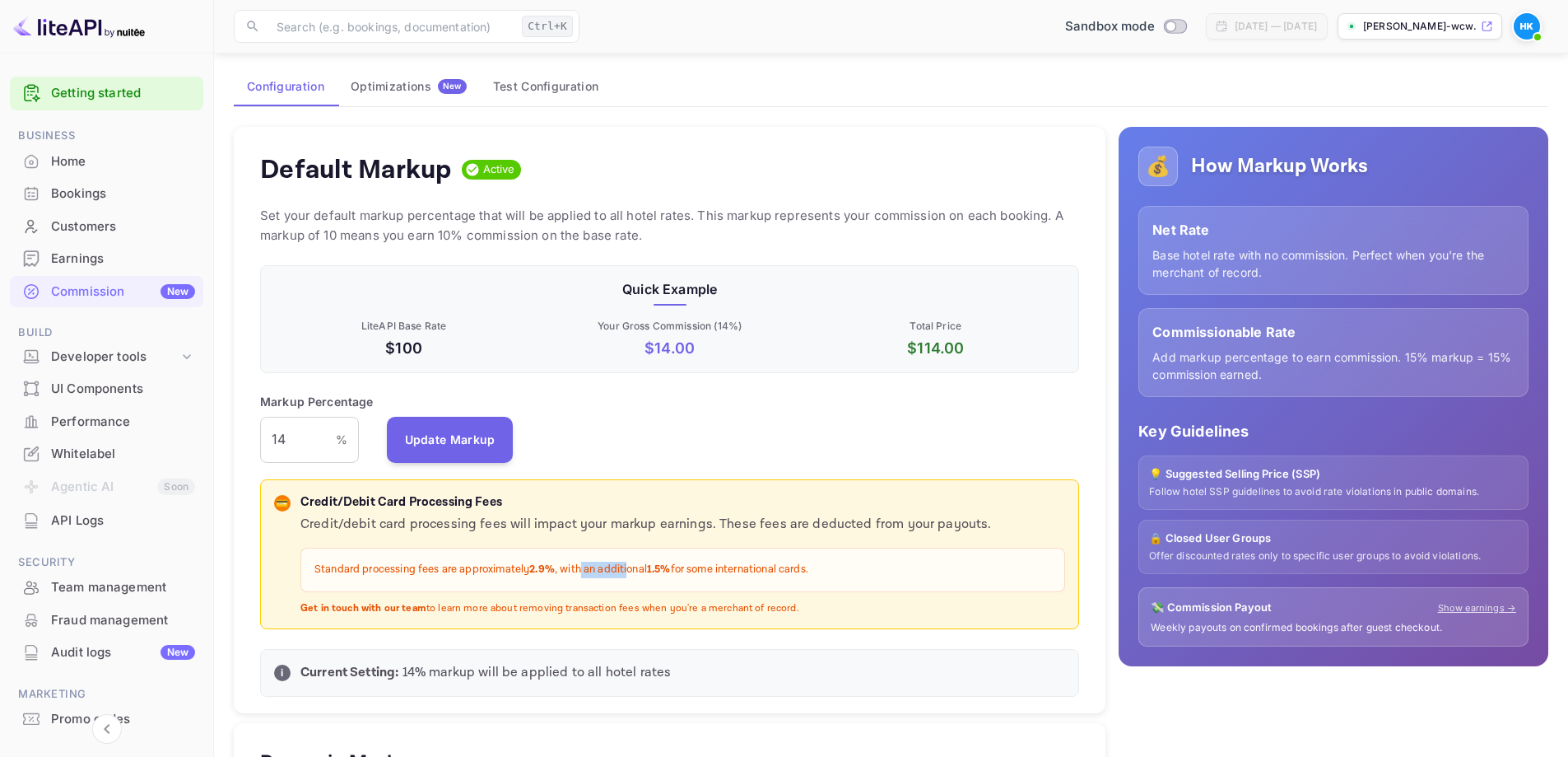
drag, startPoint x: 583, startPoint y: 572, endPoint x: 653, endPoint y: 571, distance: 70.0
click at [638, 571] on p "Standard processing fees are approximately 2.9% , with an additional 1.5% for s…" at bounding box center [683, 570] width 737 height 17
click at [654, 571] on strong "1.5%" at bounding box center [659, 569] width 23 height 14
drag, startPoint x: 527, startPoint y: 569, endPoint x: 546, endPoint y: 572, distance: 19.2
click at [546, 572] on p "Standard processing fees are approximately 2.9% , with an additional 1.5% for s…" at bounding box center [683, 570] width 737 height 17
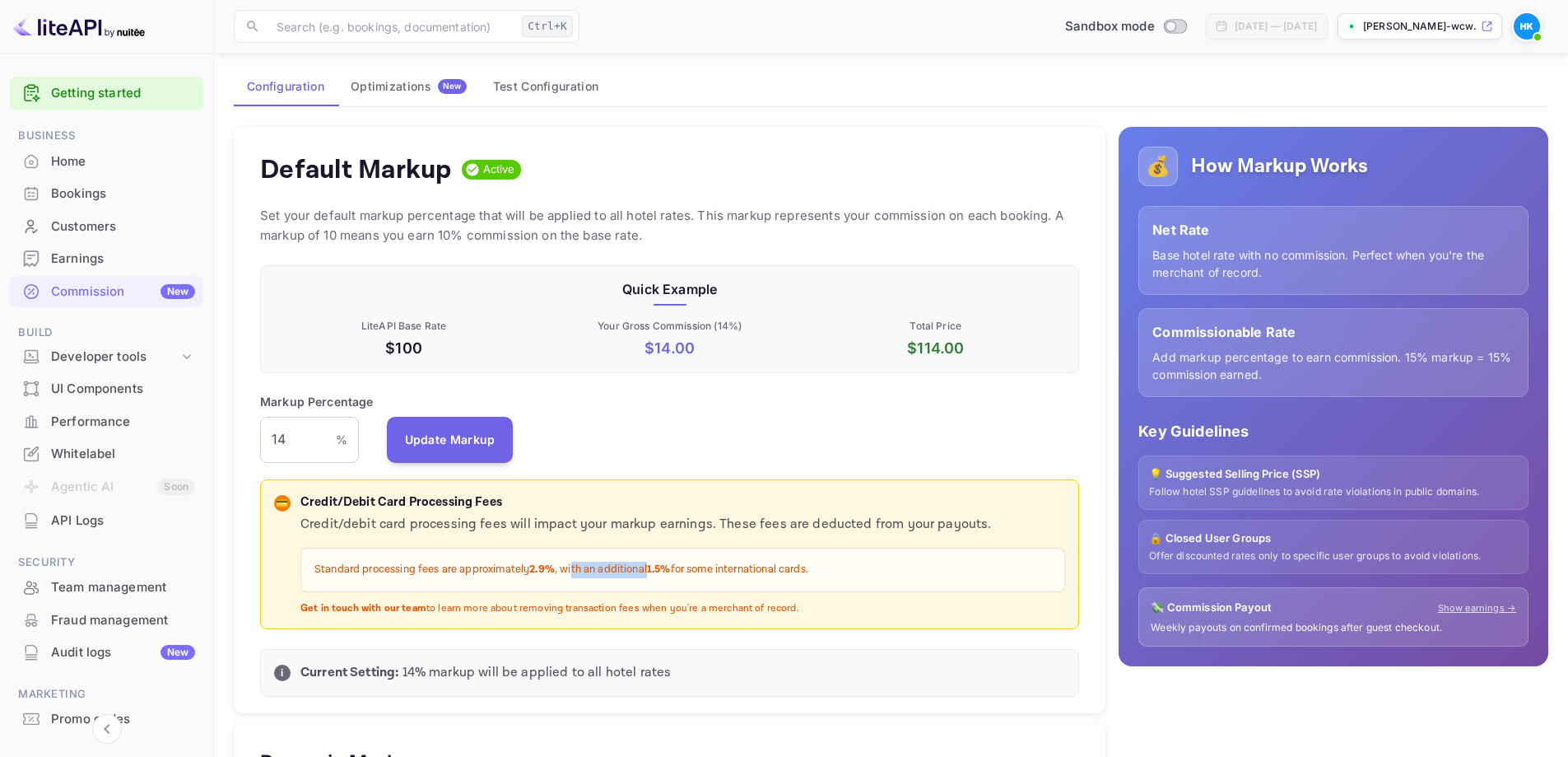
drag, startPoint x: 579, startPoint y: 577, endPoint x: 651, endPoint y: 579, distance: 72.0
click at [651, 579] on div "Standard processing fees are approximately 2.9% , with an additional 1.5% for s…" at bounding box center [682, 569] width 764 height 44
click at [661, 579] on div "Standard processing fees are approximately 2.9% , with an additional 1.5% for s…" at bounding box center [682, 569] width 764 height 44
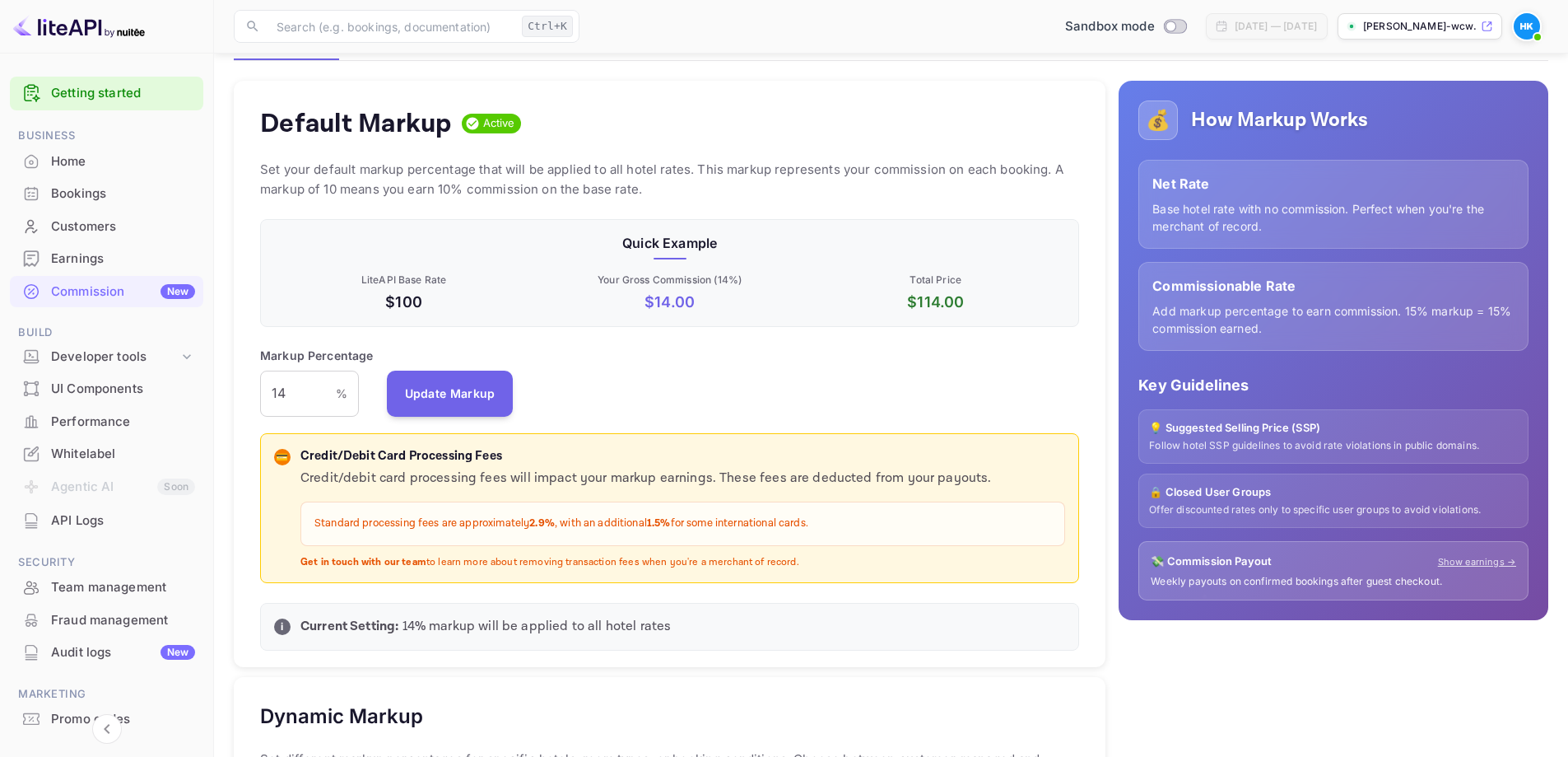
scroll to position [164, 0]
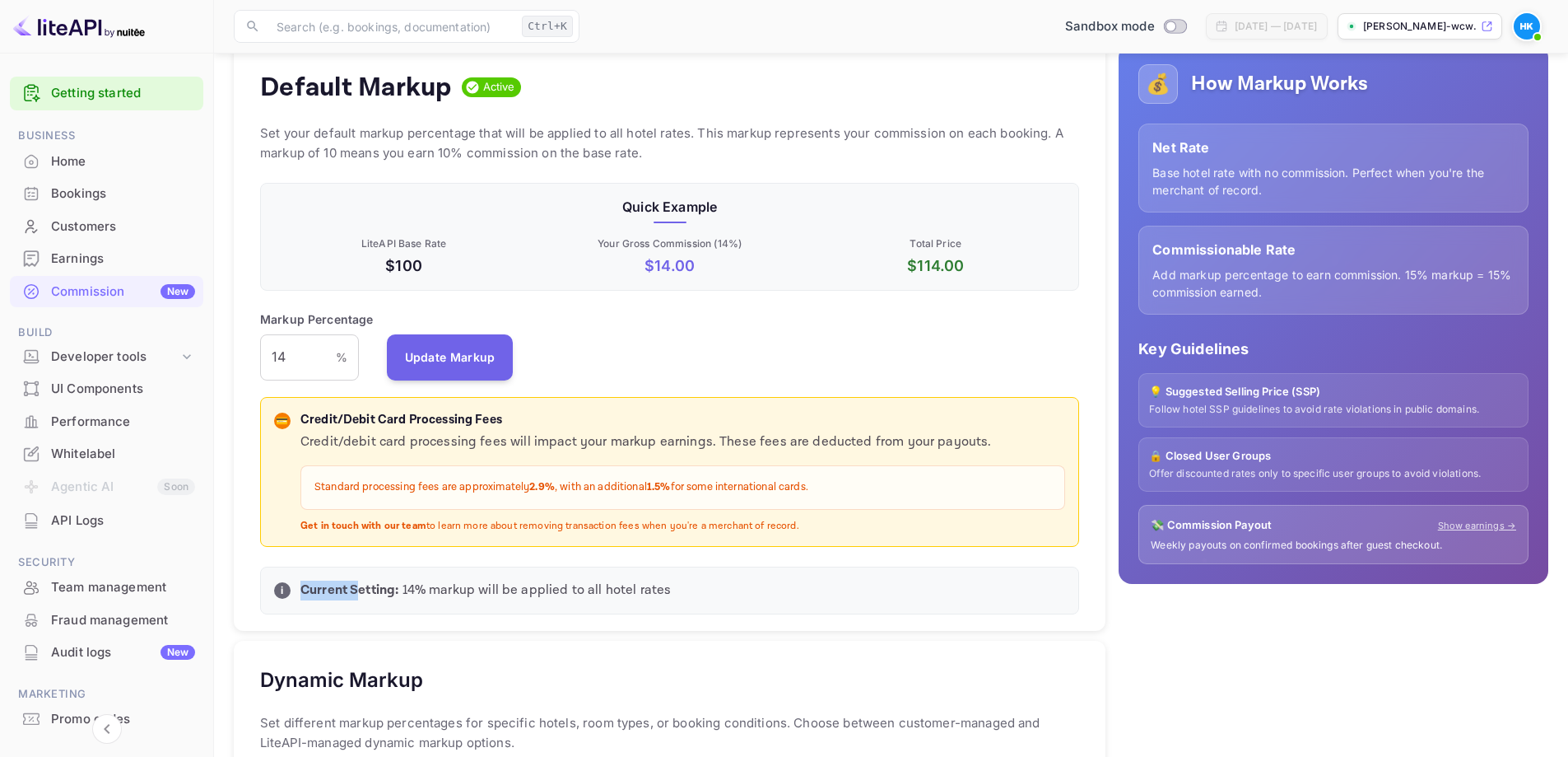
drag, startPoint x: 305, startPoint y: 582, endPoint x: 377, endPoint y: 582, distance: 72.0
click at [373, 582] on strong "Current Setting:" at bounding box center [349, 590] width 98 height 18
click at [440, 585] on p "Current Setting: 14 % markup will be applied to all hotel rates" at bounding box center [682, 591] width 764 height 20
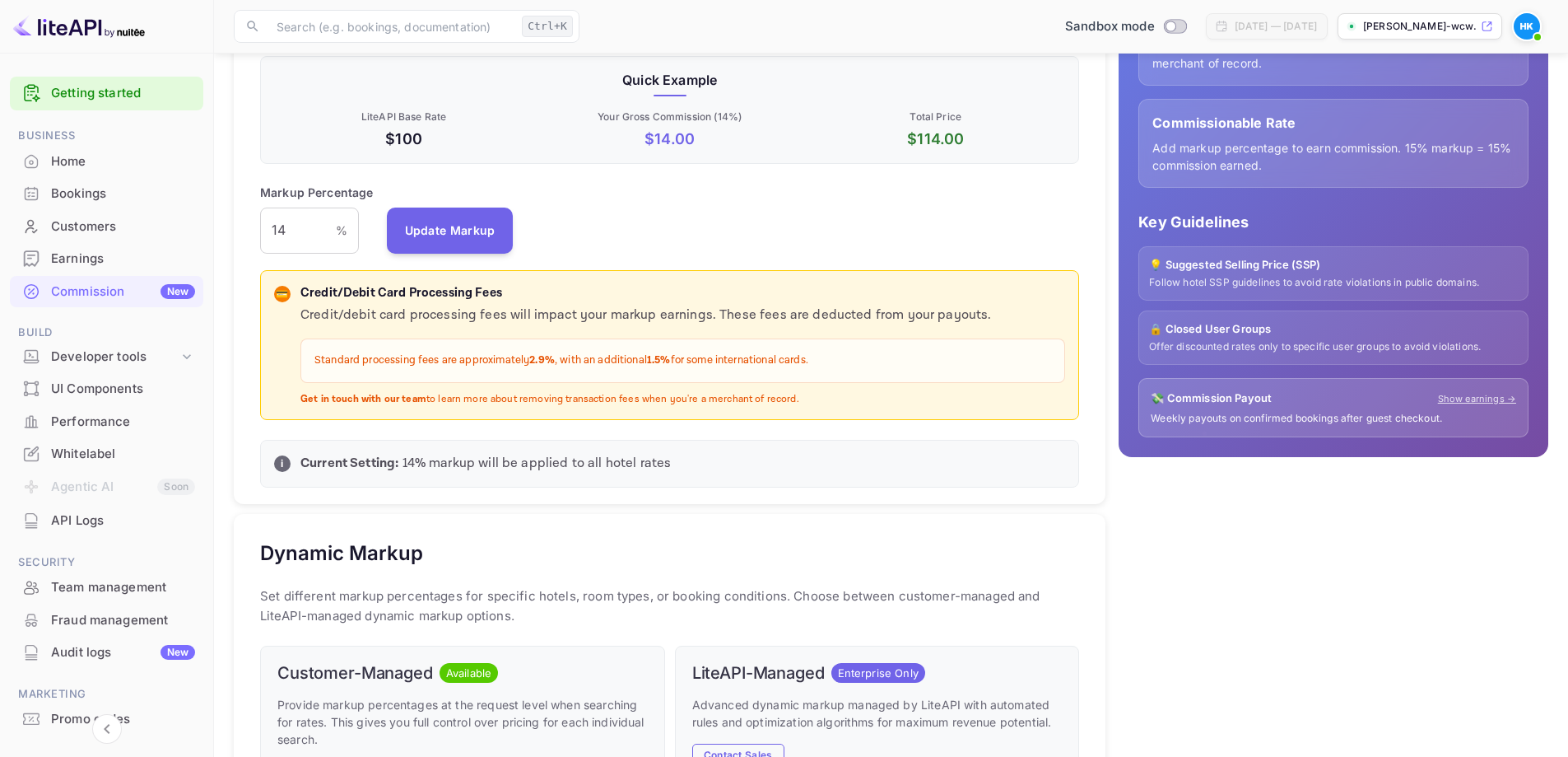
scroll to position [238, 0]
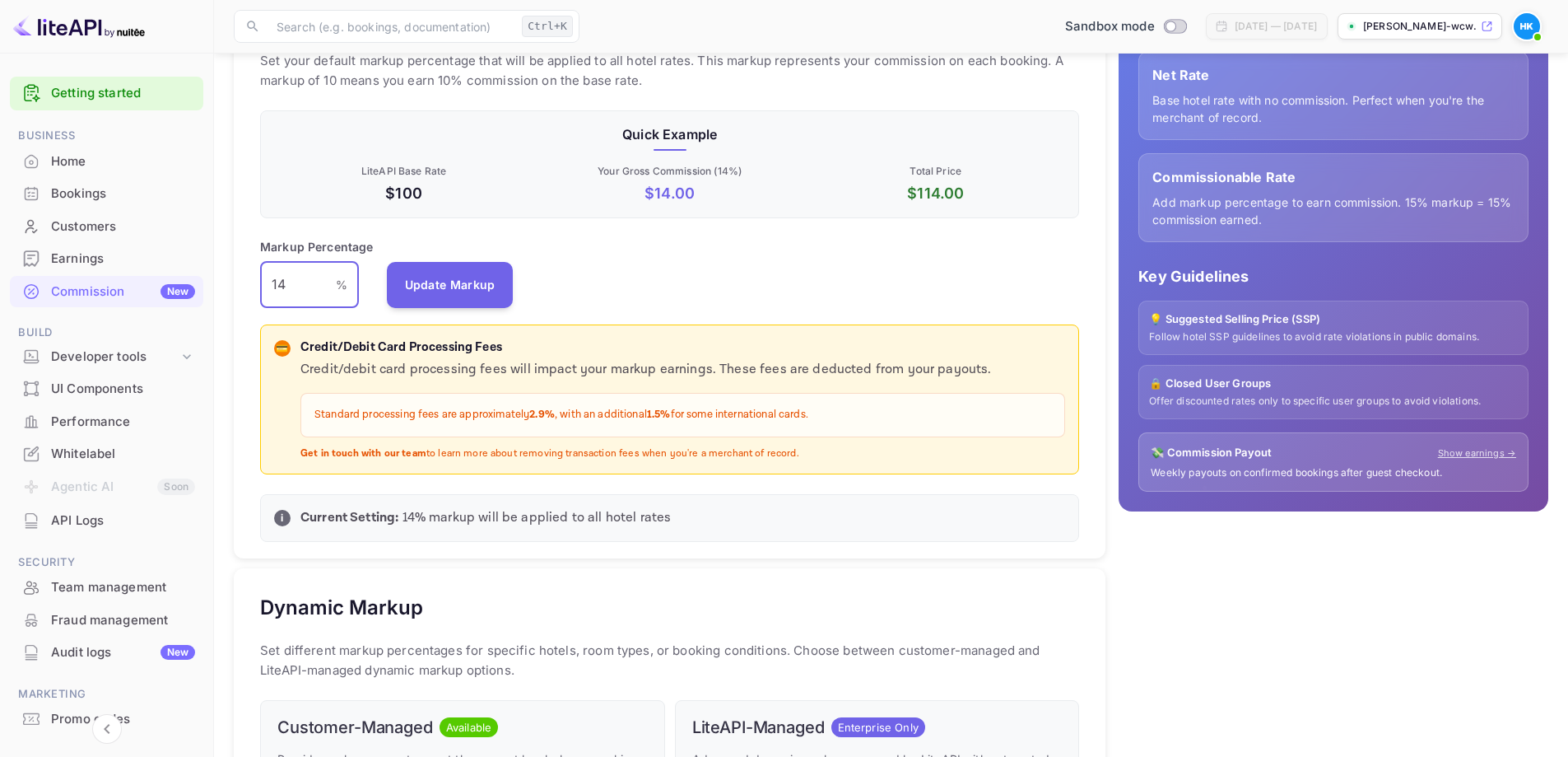
click at [290, 278] on input "14" at bounding box center [298, 285] width 76 height 46
click at [301, 295] on input "14" at bounding box center [298, 285] width 76 height 46
type input "1"
type input "22"
click at [451, 289] on button "Update Markup" at bounding box center [450, 284] width 127 height 46
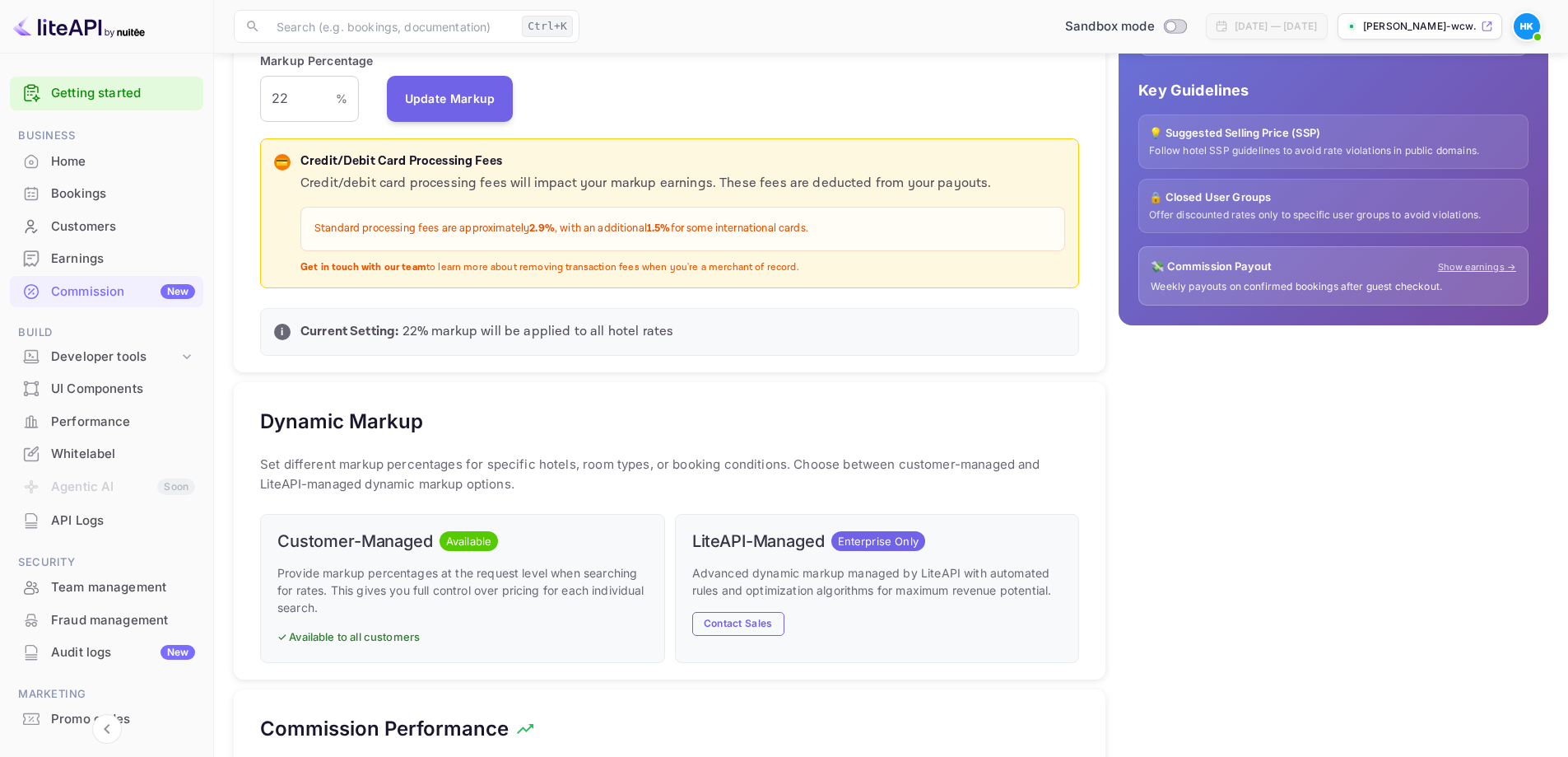
scroll to position [402, 0]
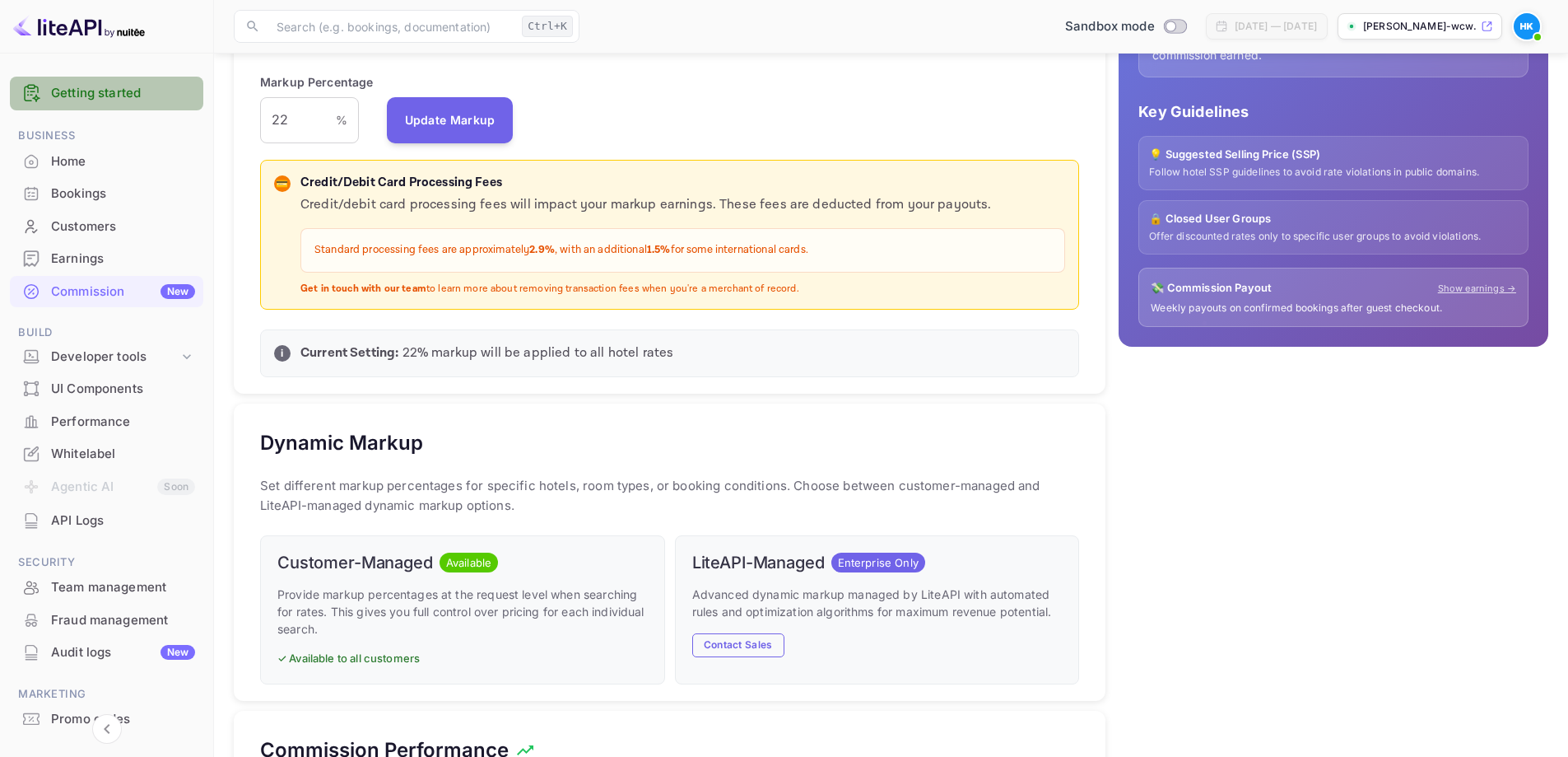
click at [182, 103] on div "Getting started" at bounding box center [107, 93] width 194 height 34
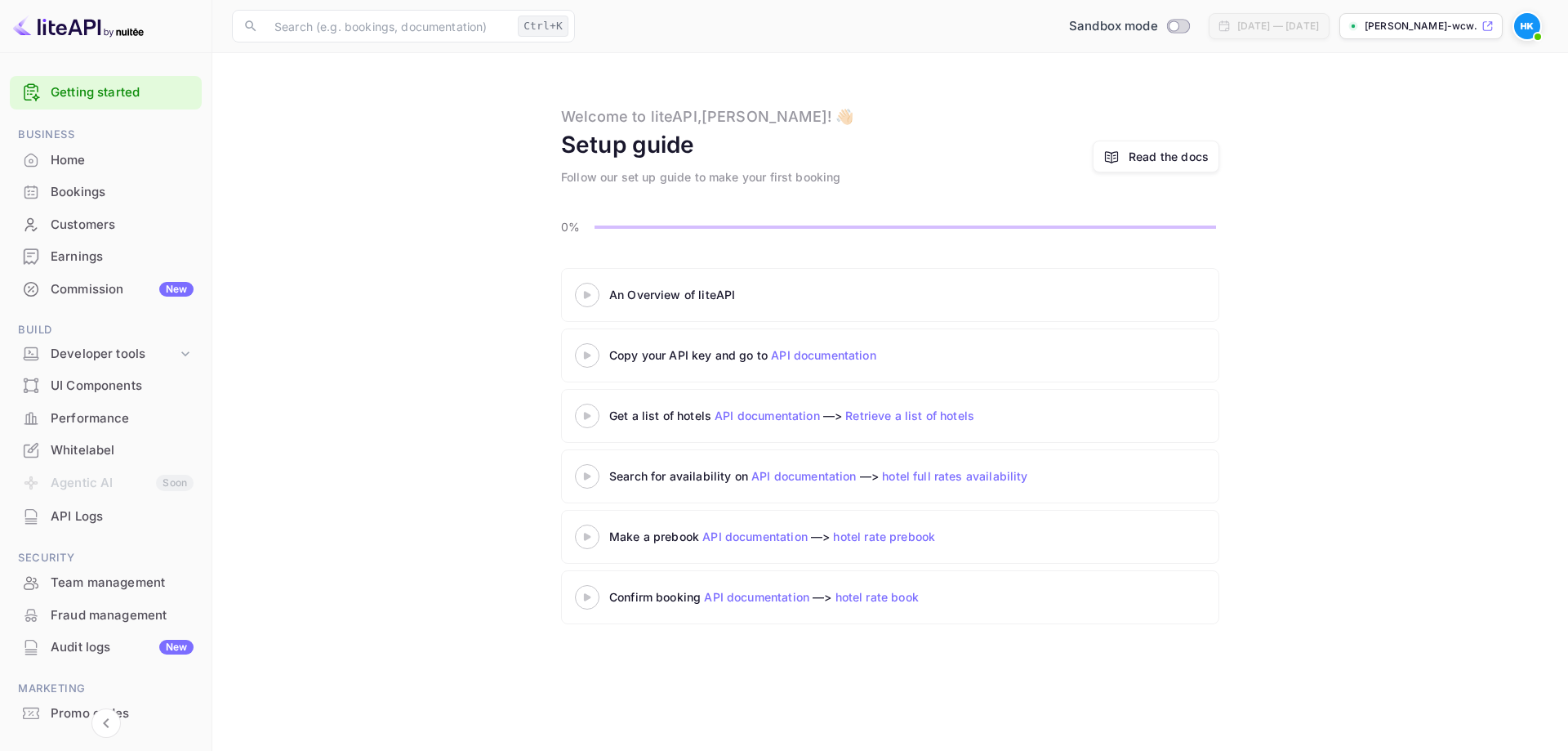
click at [549, 236] on main "Welcome to liteAPI, [PERSON_NAME] ! 👋🏻 Setup guide Follow our set up guide to m…" at bounding box center [890, 402] width 1356 height 698
click at [613, 356] on div "Copy your API key and go to API documentation" at bounding box center [813, 355] width 409 height 17
click at [628, 358] on div "Copy your API key and go to API documentation" at bounding box center [813, 355] width 409 height 17
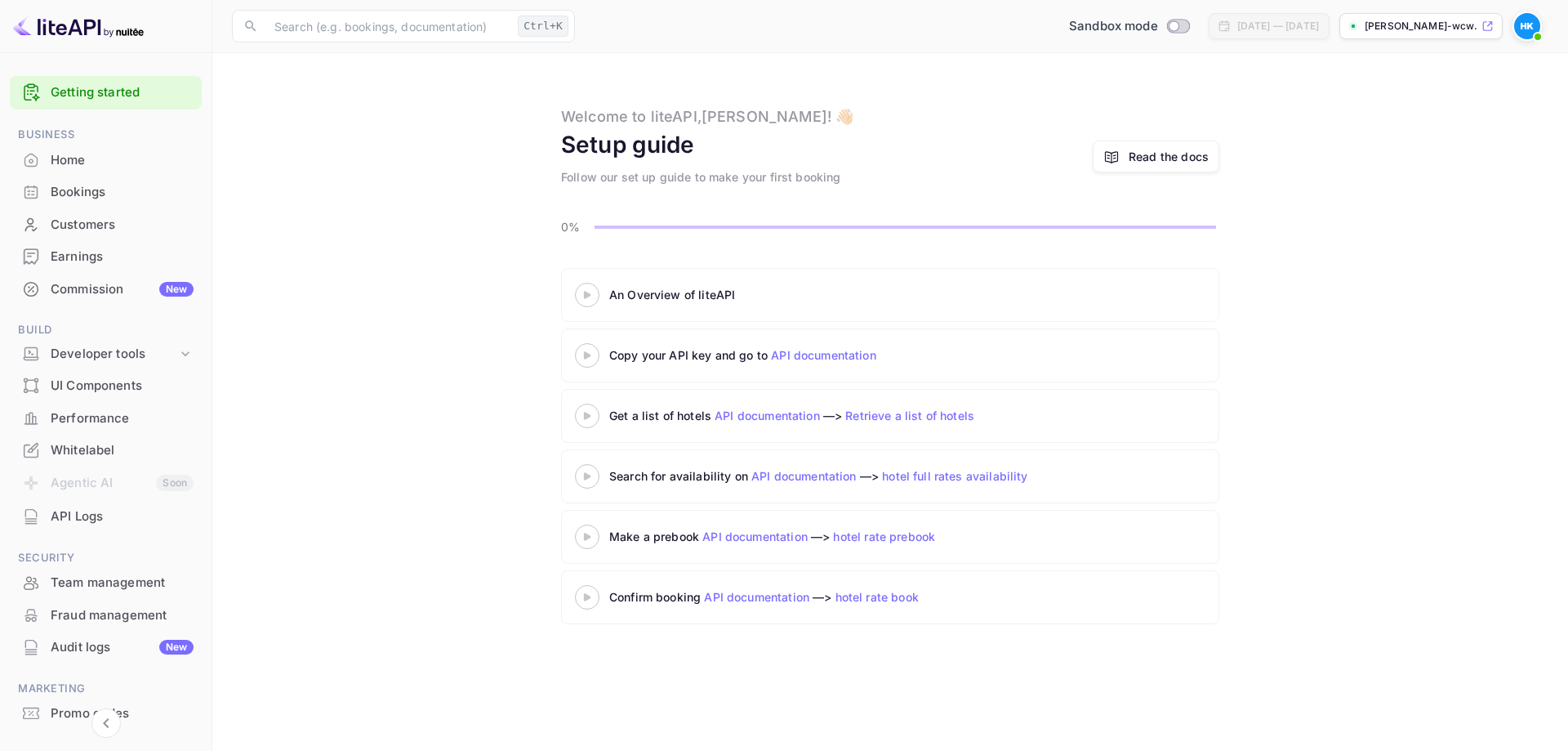
click at [1131, 151] on div "Read the docs" at bounding box center [1169, 157] width 80 height 17
click at [476, 445] on div "An Overview of liteAPI Copy your API key and go to API documentation Get a list…" at bounding box center [891, 450] width 1317 height 363
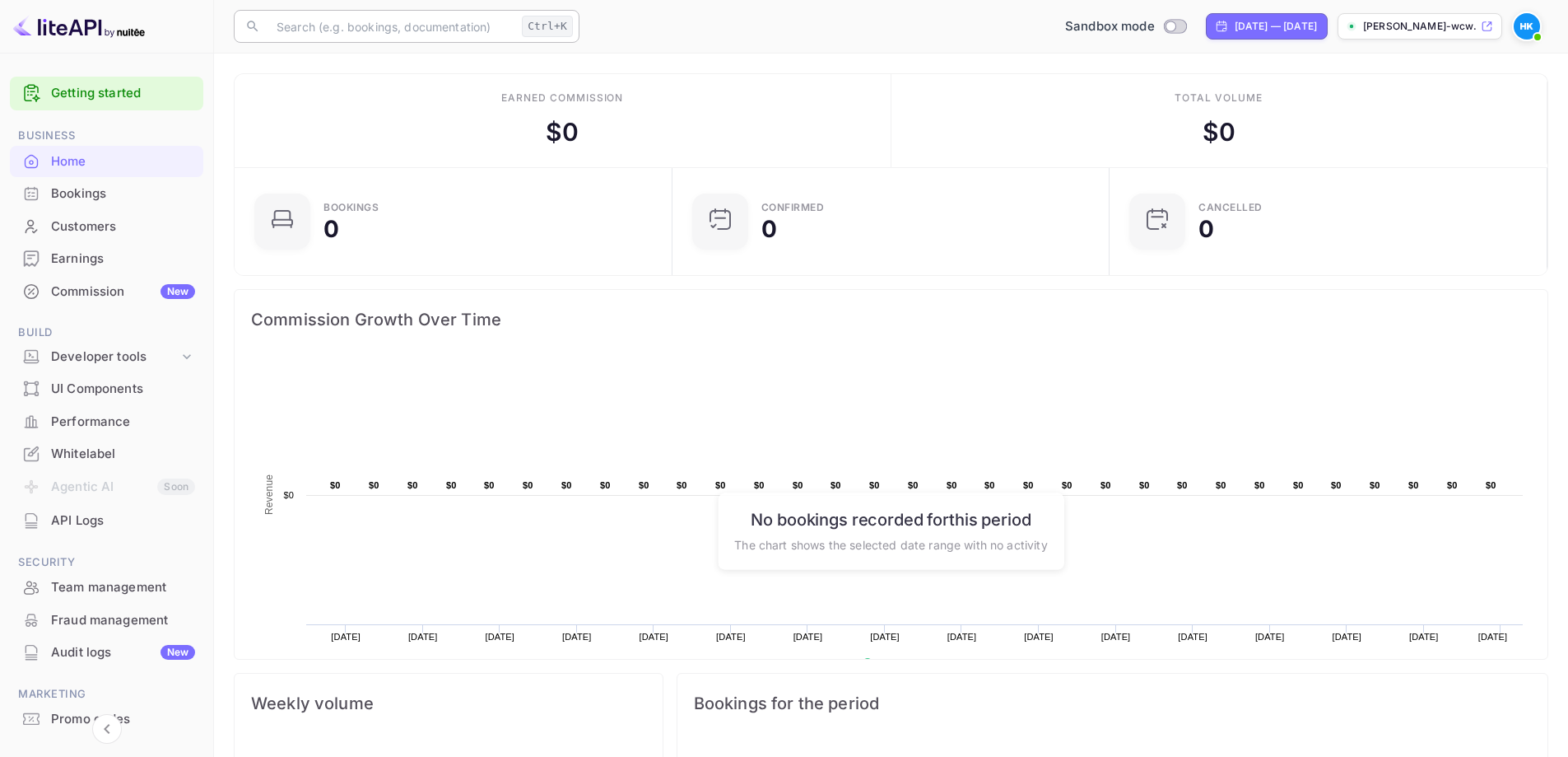
click at [367, 36] on input "text" at bounding box center [391, 26] width 248 height 33
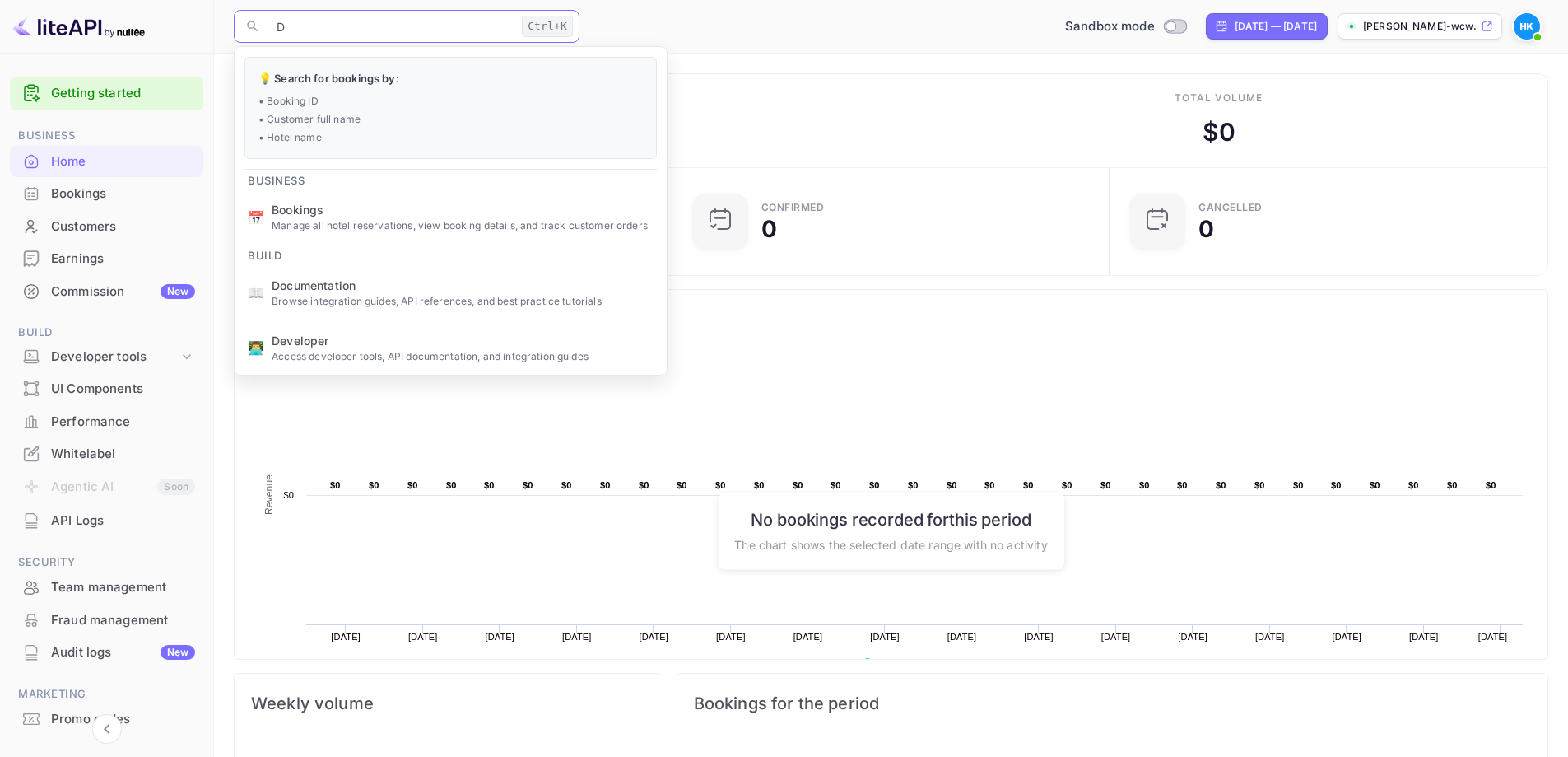
type input "DA"
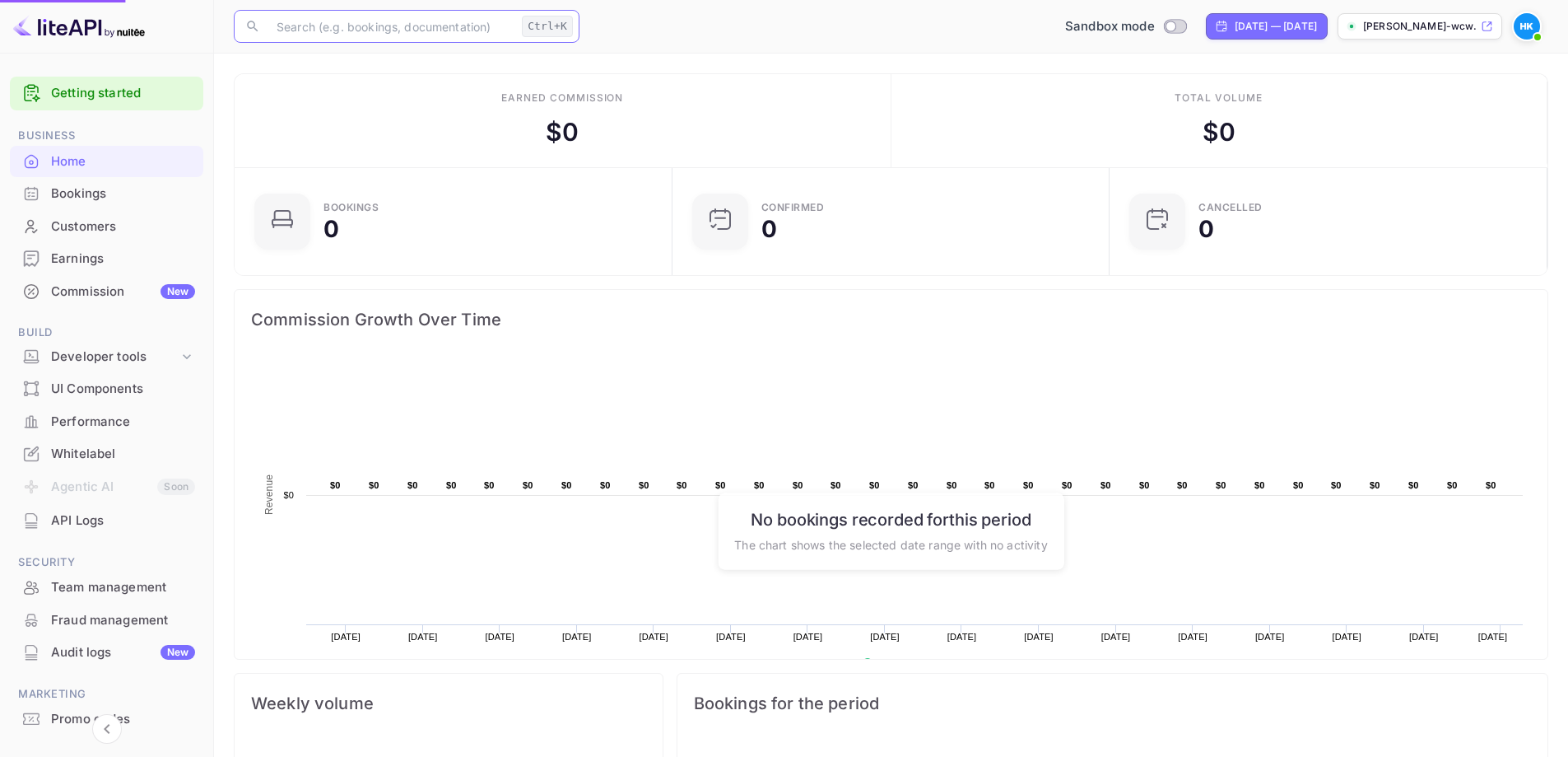
click at [444, 323] on li "👨‍💻 Developer Access developer tools, API documentation, and integration guides" at bounding box center [451, 348] width 432 height 55
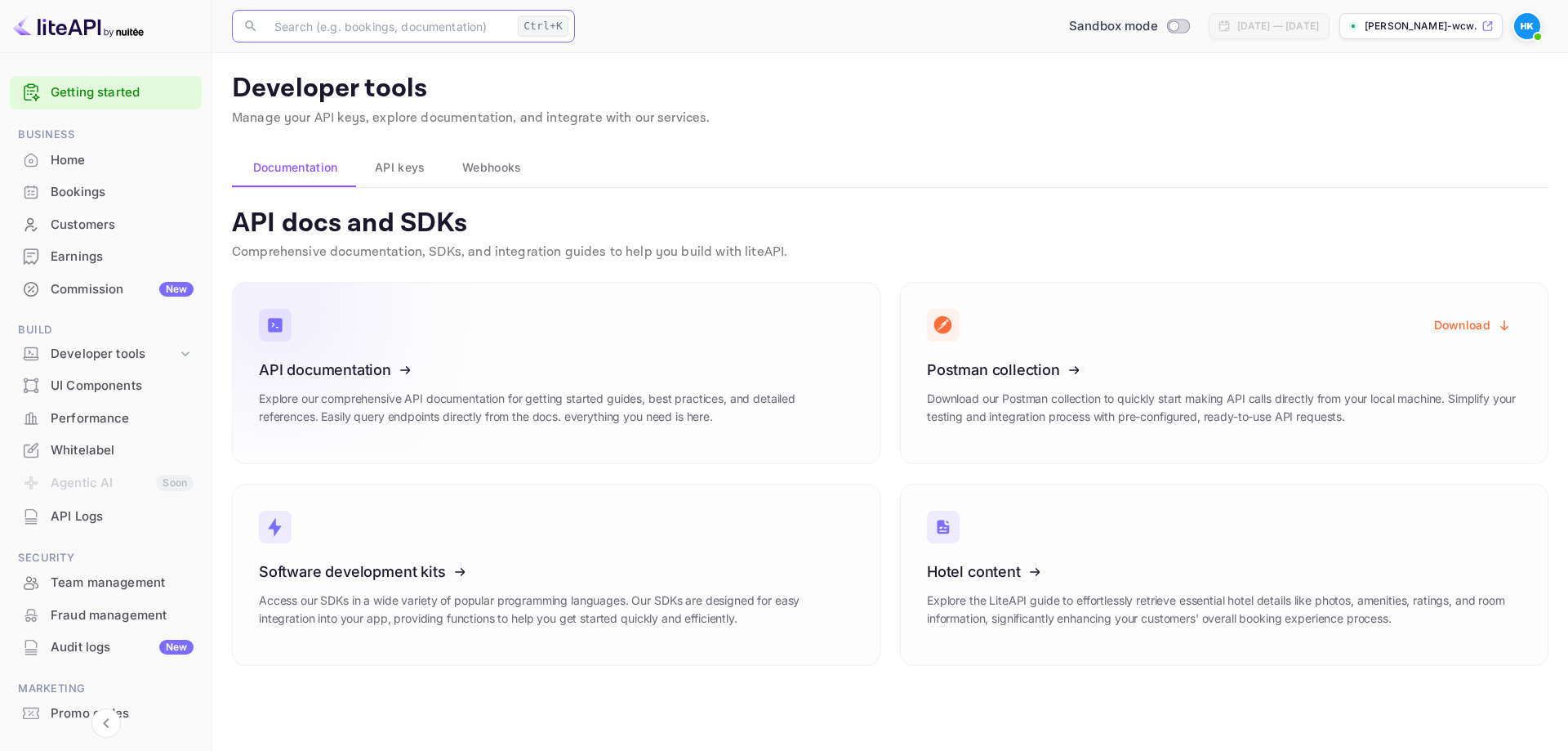
click at [537, 379] on div "API documentation Explore our comprehensive API documentation for getting start…" at bounding box center [556, 399] width 594 height 76
click at [402, 162] on span "API keys" at bounding box center [399, 167] width 50 height 20
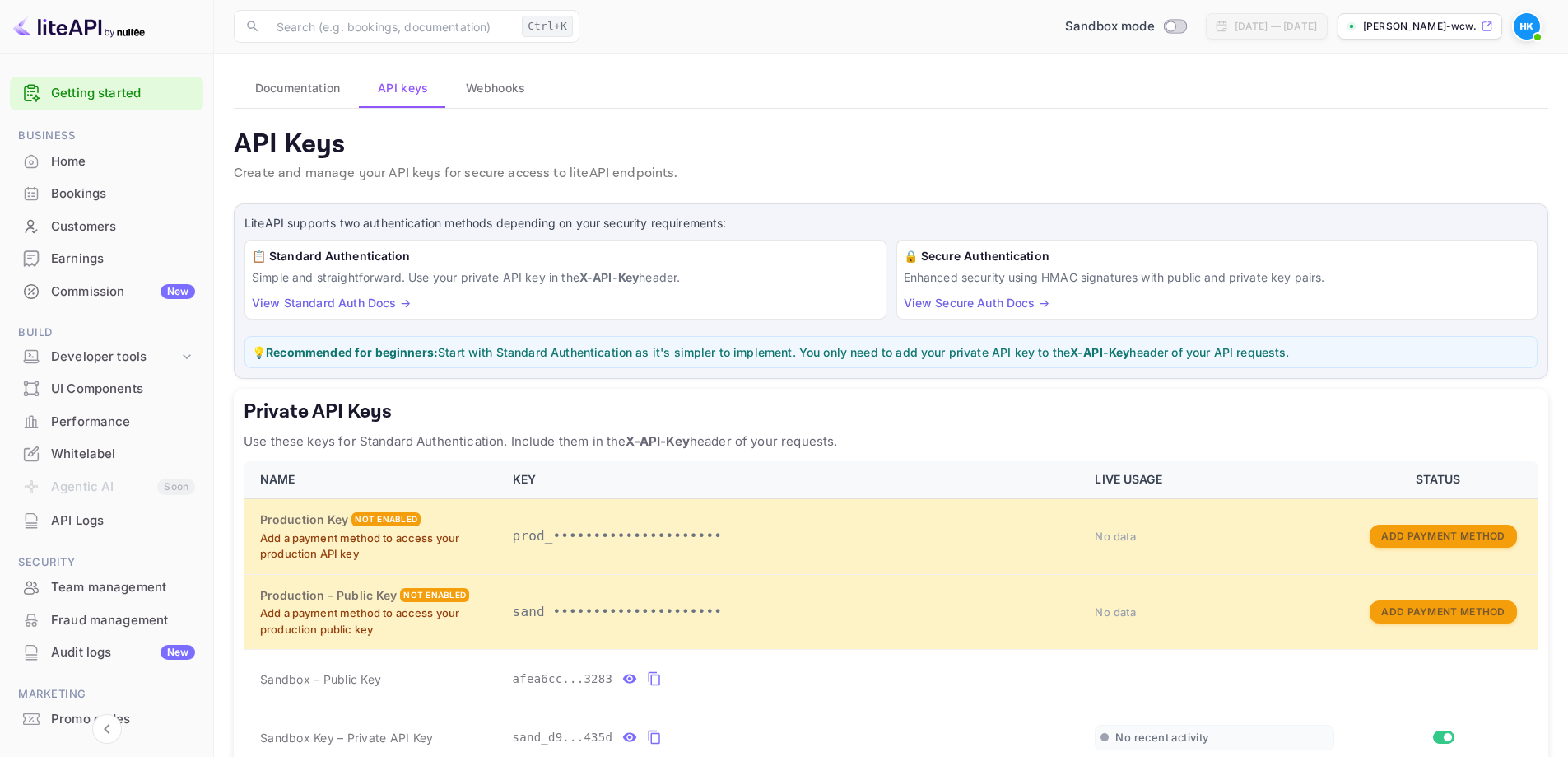
scroll to position [164, 0]
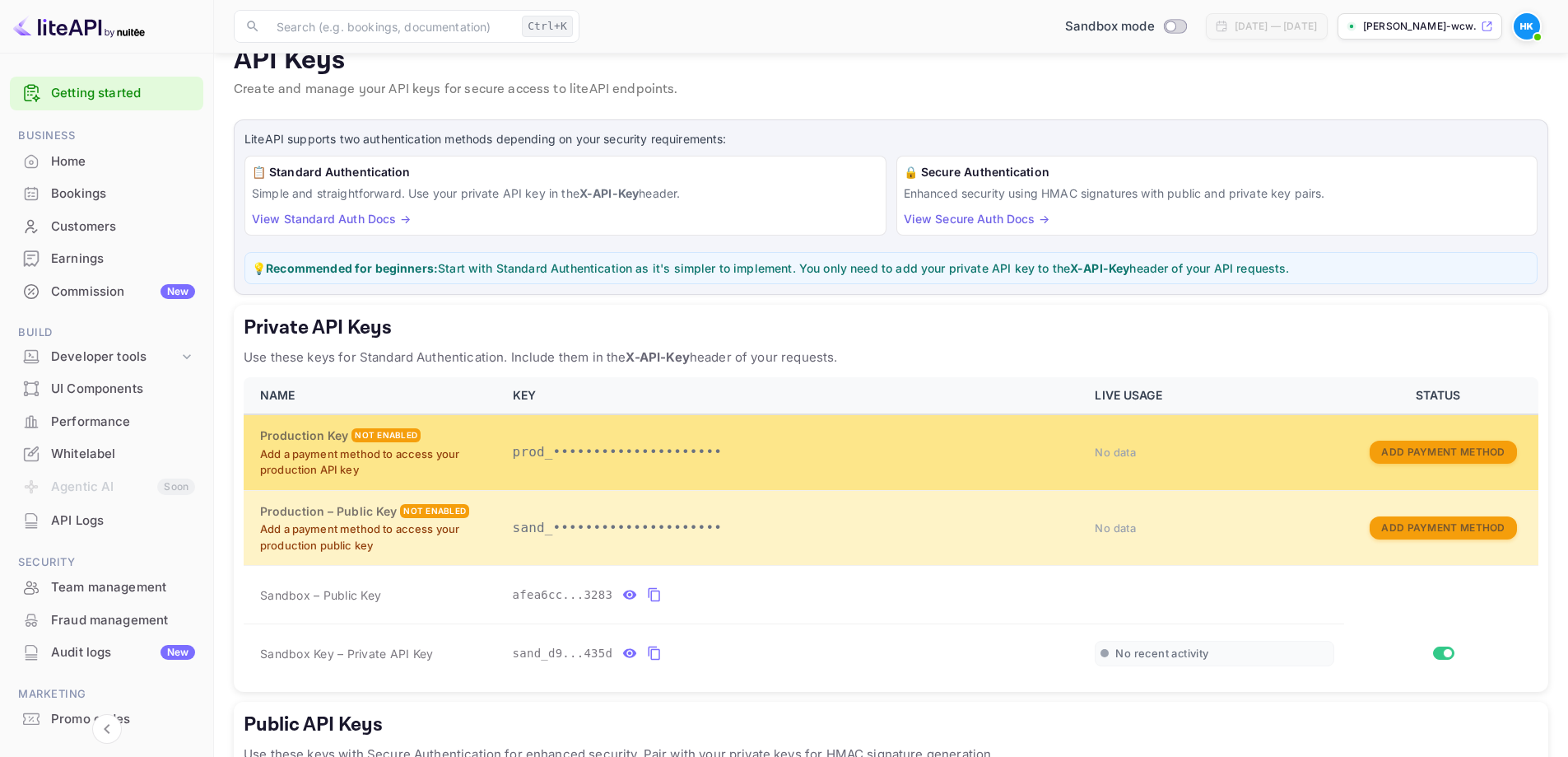
click at [564, 462] on td "prod_•••••••••••••••••••••" at bounding box center [794, 452] width 583 height 76
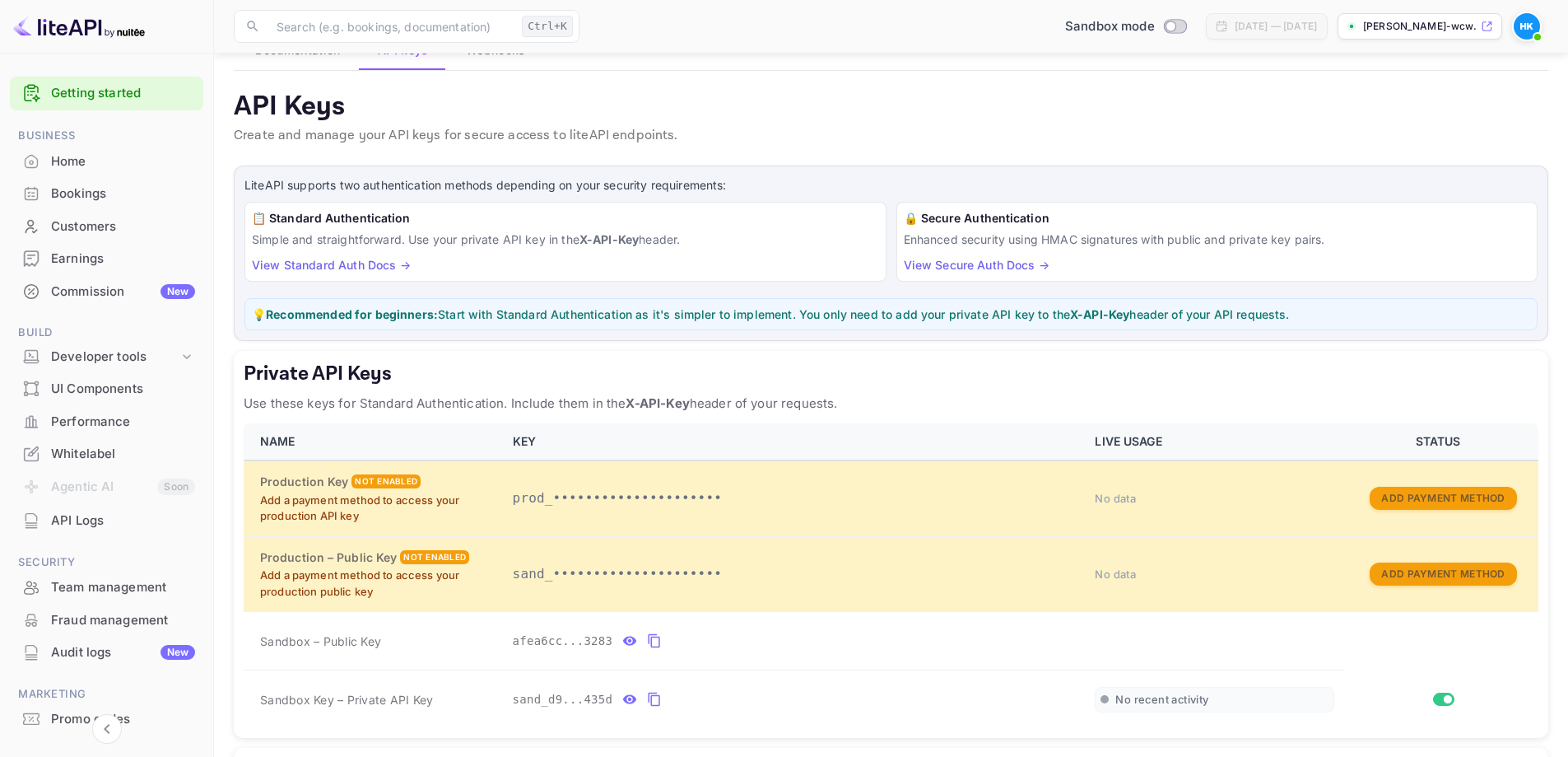
scroll to position [82, 0]
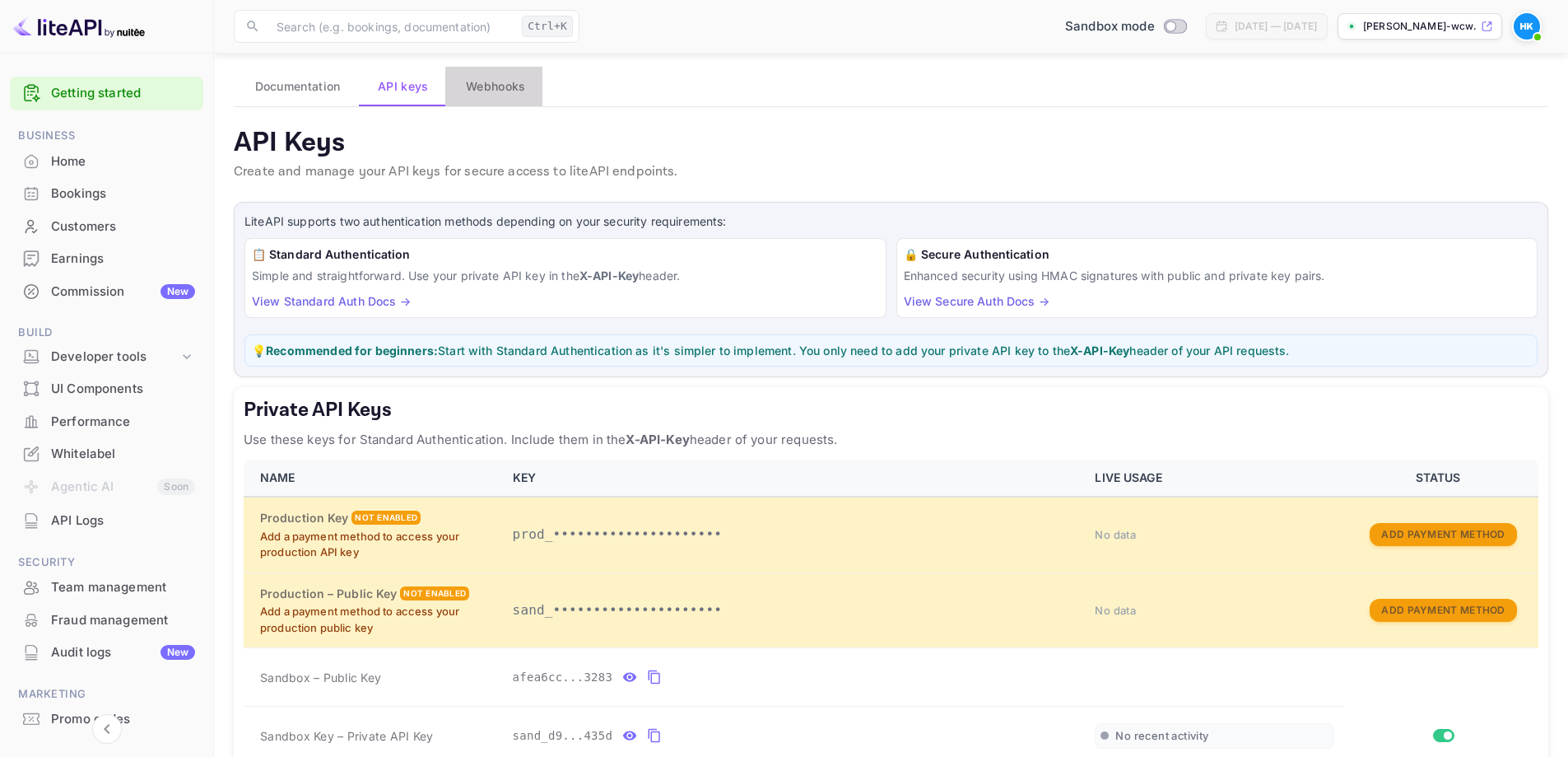
click at [482, 102] on button "Webhooks" at bounding box center [494, 86] width 97 height 39
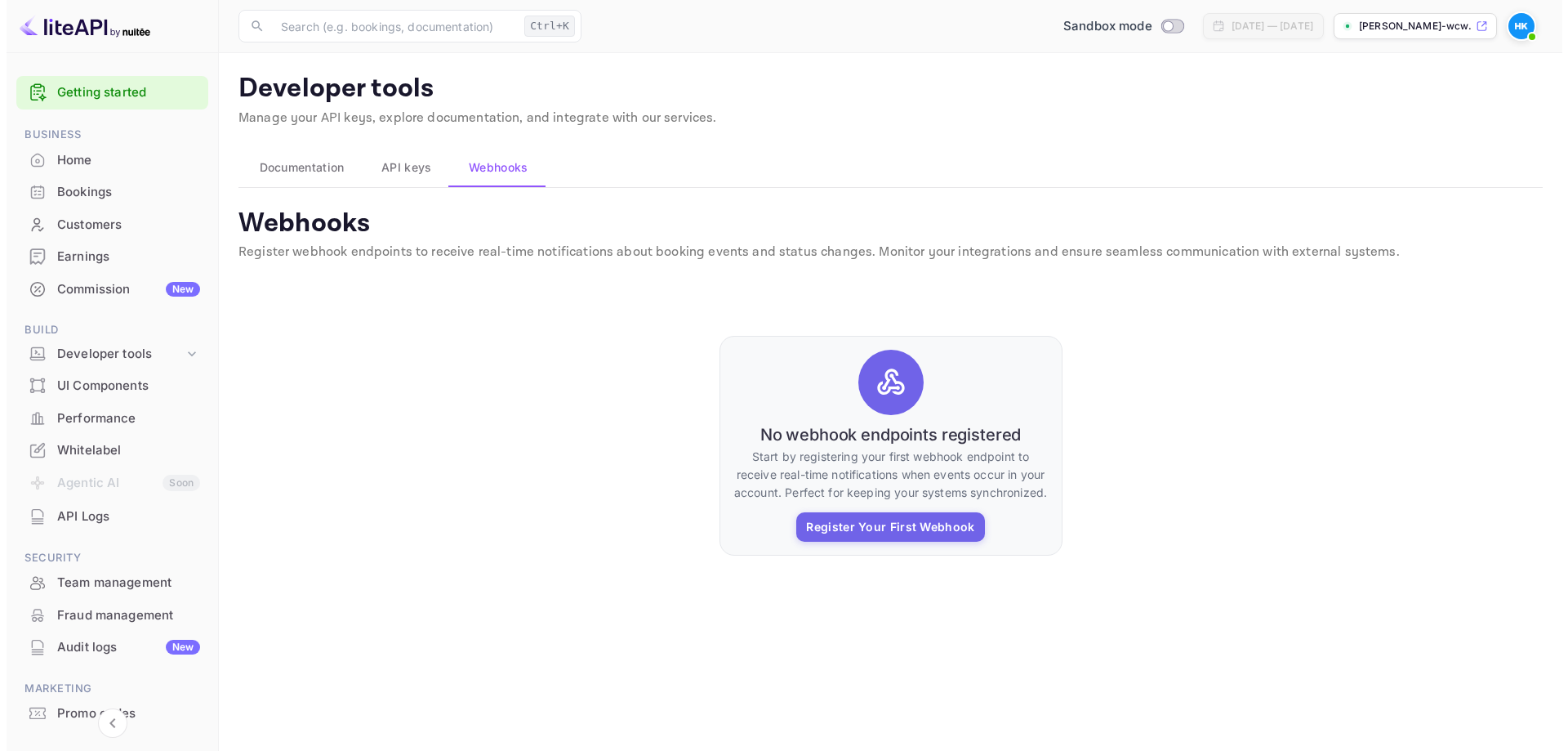
scroll to position [0, 0]
click at [316, 180] on button "Documentation" at bounding box center [293, 167] width 122 height 39
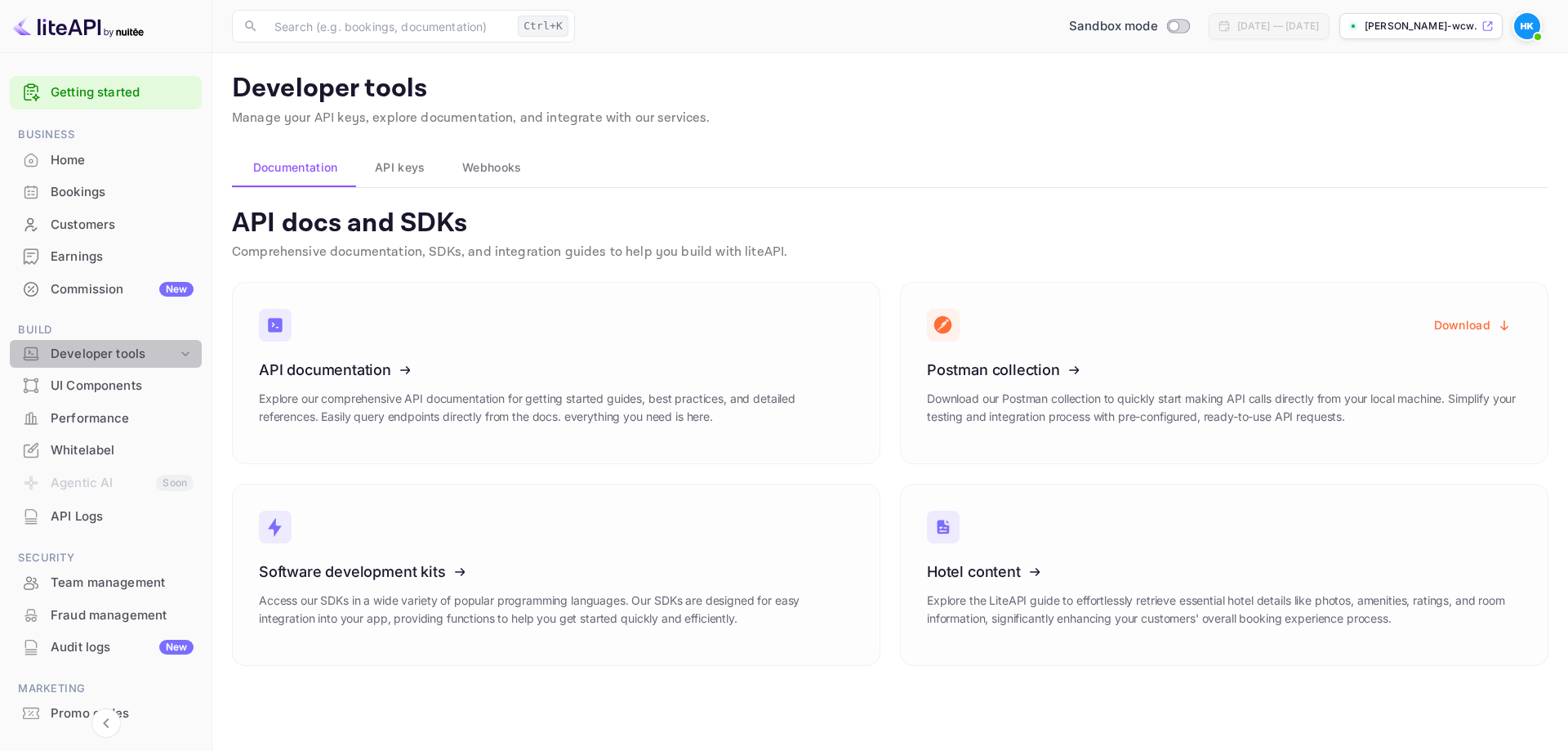
click at [187, 355] on icon at bounding box center [186, 354] width 17 height 17
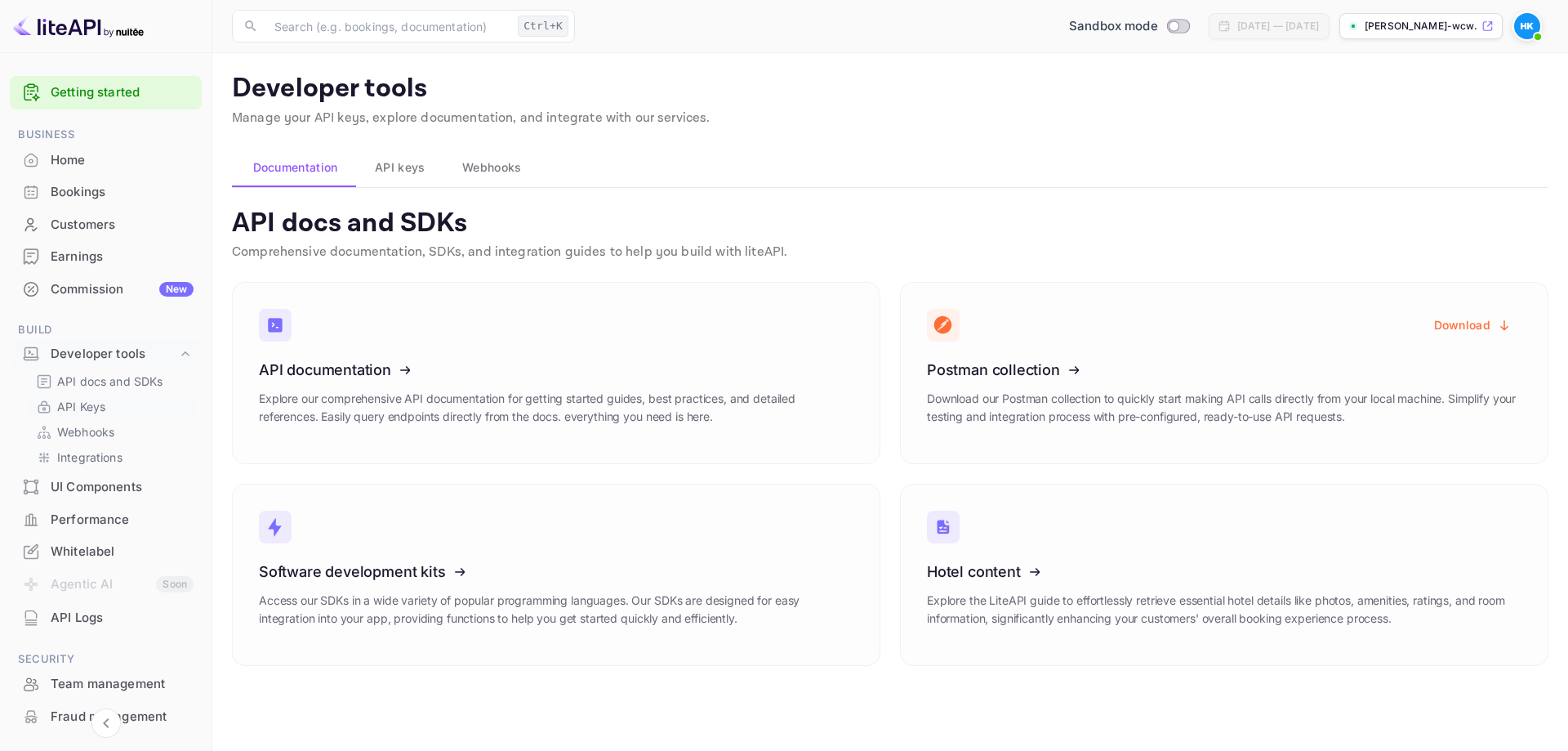
click at [113, 397] on div "API Keys" at bounding box center [112, 406] width 166 height 23
click at [104, 384] on p "API docs and SDKs" at bounding box center [111, 380] width 107 height 17
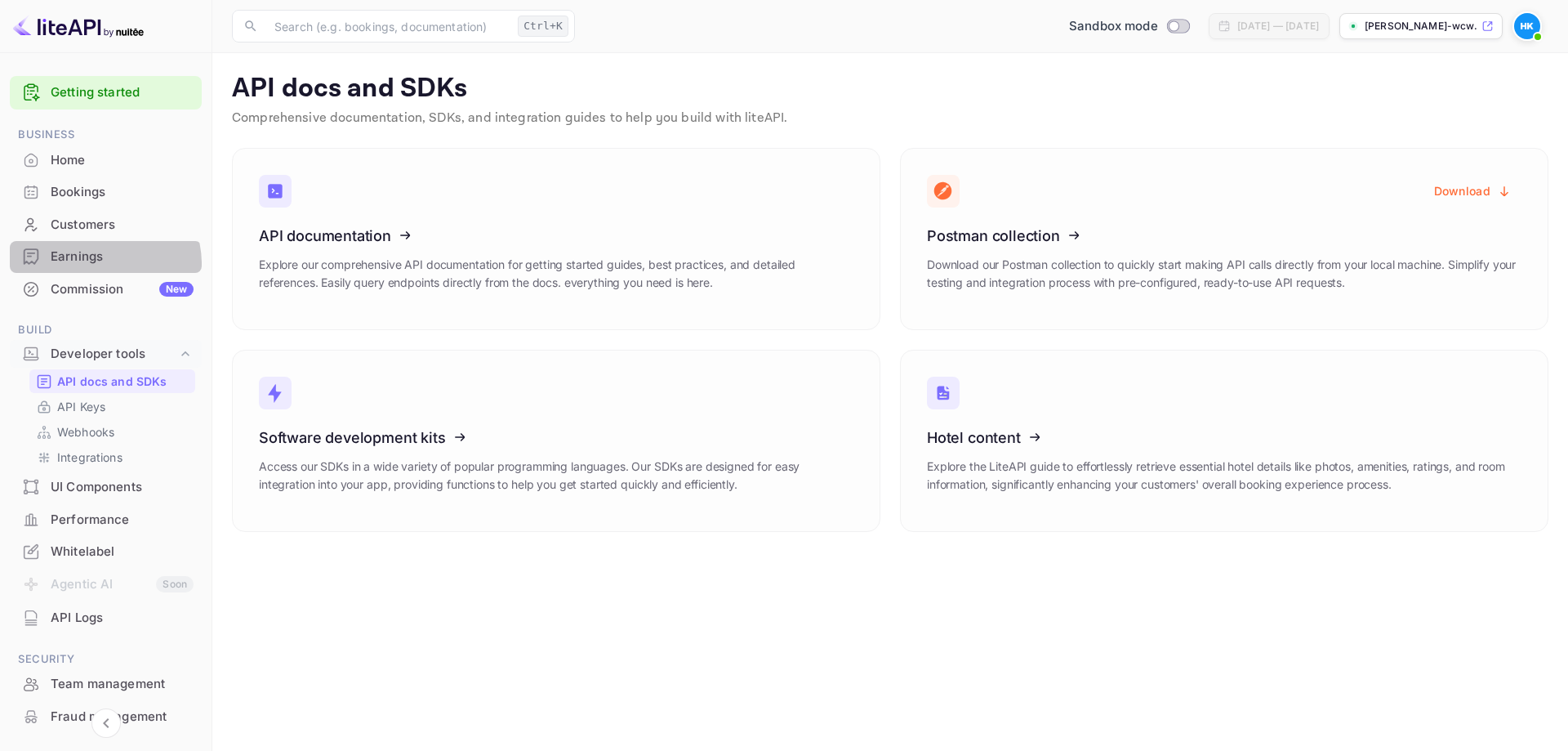
click at [101, 264] on div "Earnings" at bounding box center [122, 256] width 143 height 19
